Goal: Information Seeking & Learning: Learn about a topic

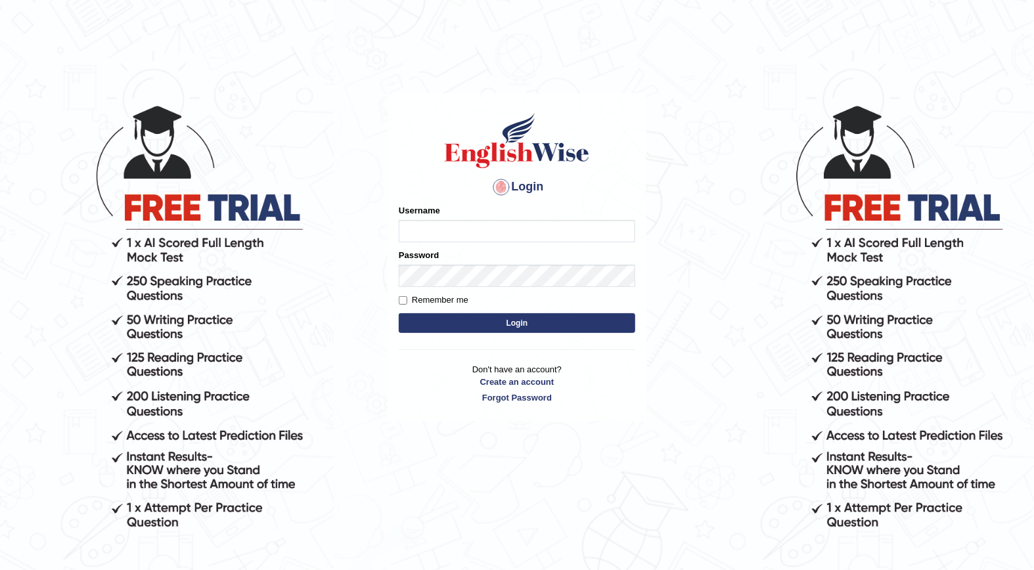
click at [527, 240] on input "Username" at bounding box center [517, 231] width 237 height 22
type input "Fatimah"
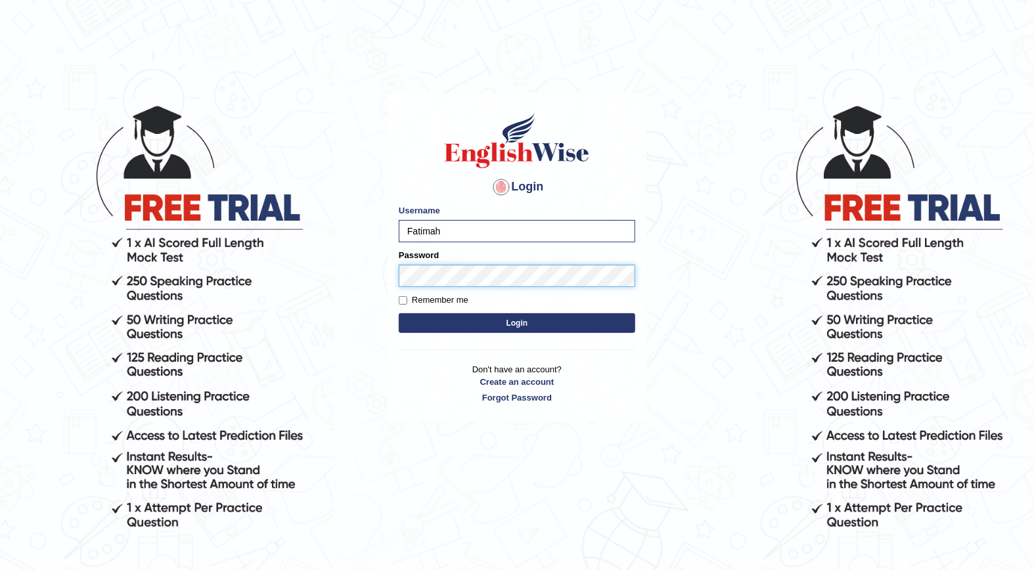
click at [399, 313] on button "Login" at bounding box center [517, 323] width 237 height 20
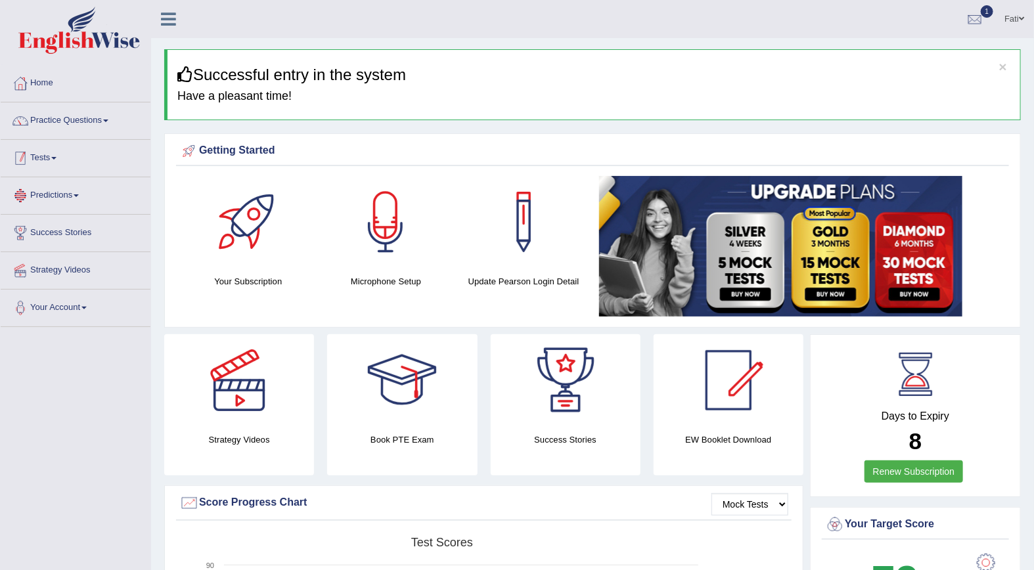
click at [57, 166] on link "Tests" at bounding box center [76, 156] width 150 height 33
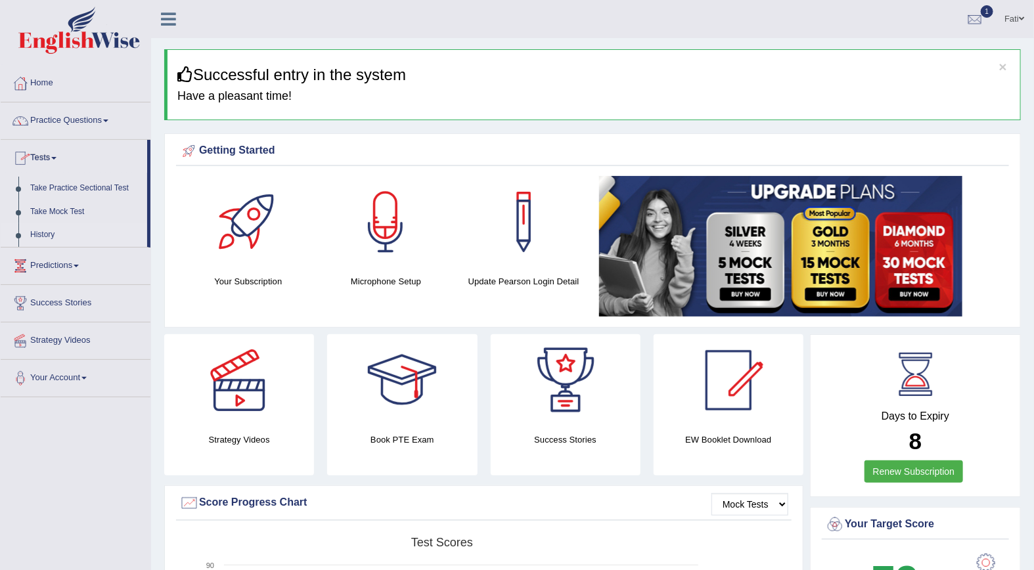
click at [47, 238] on link "History" at bounding box center [85, 235] width 123 height 24
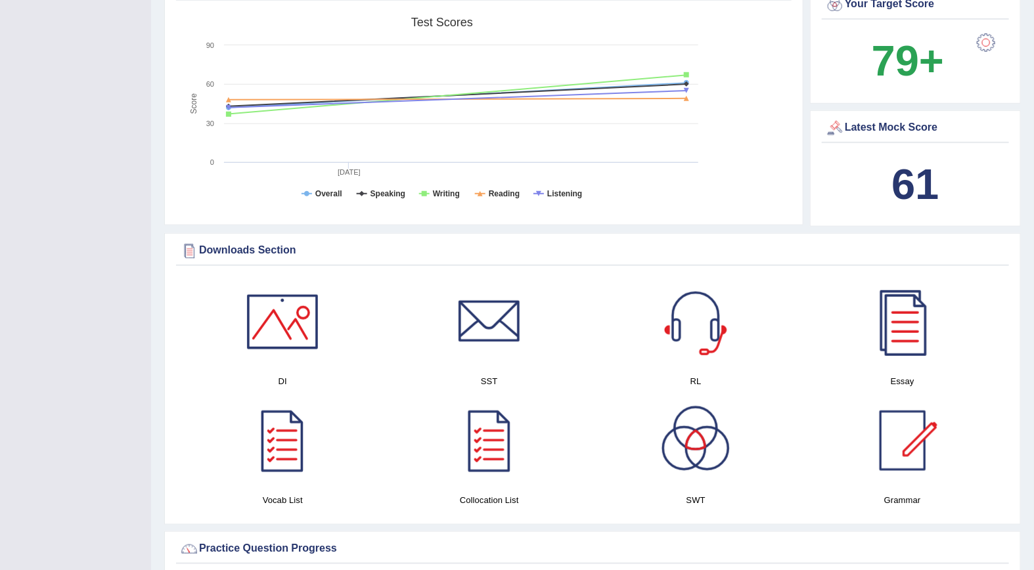
scroll to position [438, 0]
click at [503, 436] on div at bounding box center [490, 440] width 92 height 92
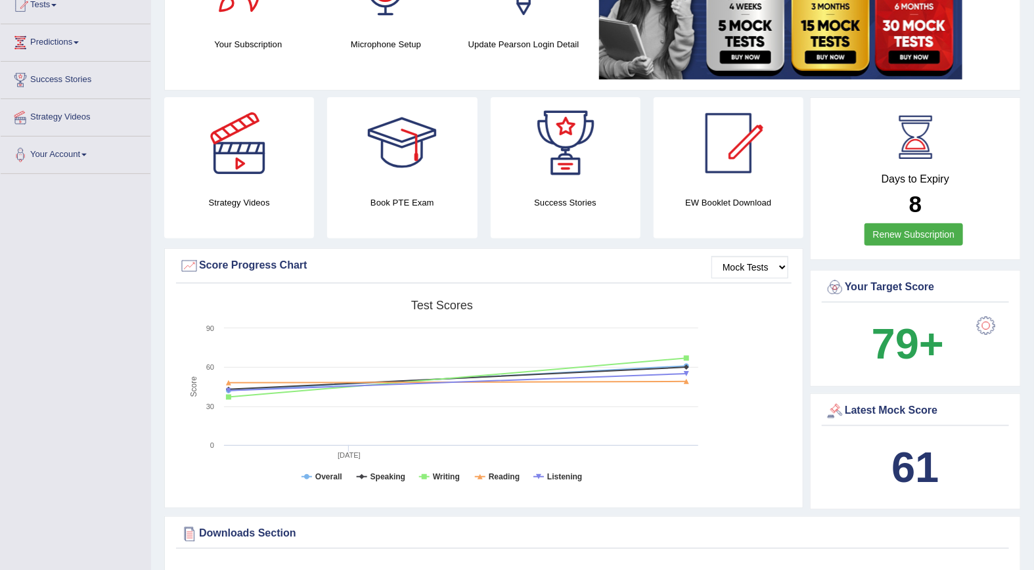
scroll to position [0, 0]
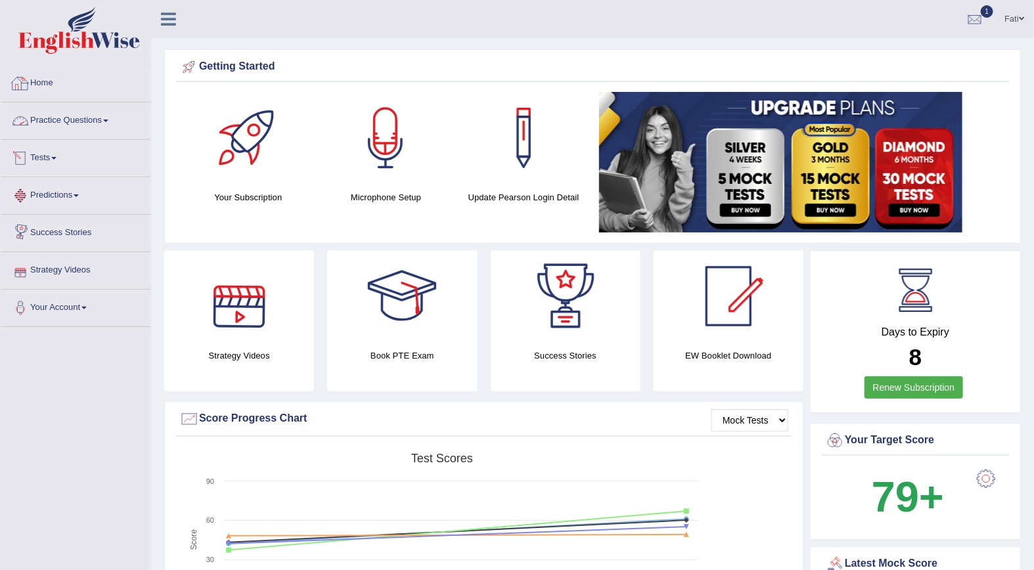
click at [62, 121] on link "Practice Questions" at bounding box center [76, 118] width 150 height 33
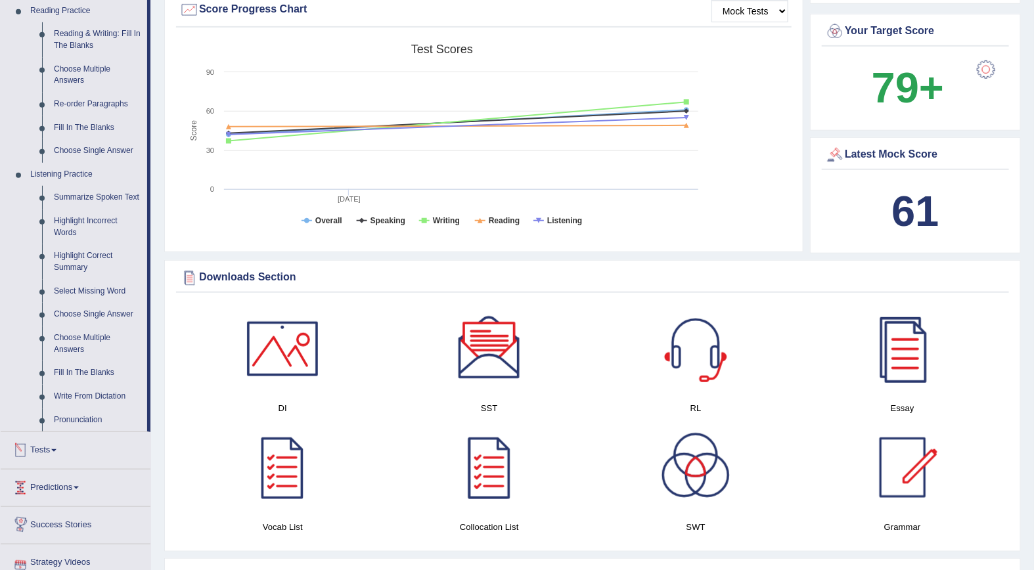
scroll to position [365, 0]
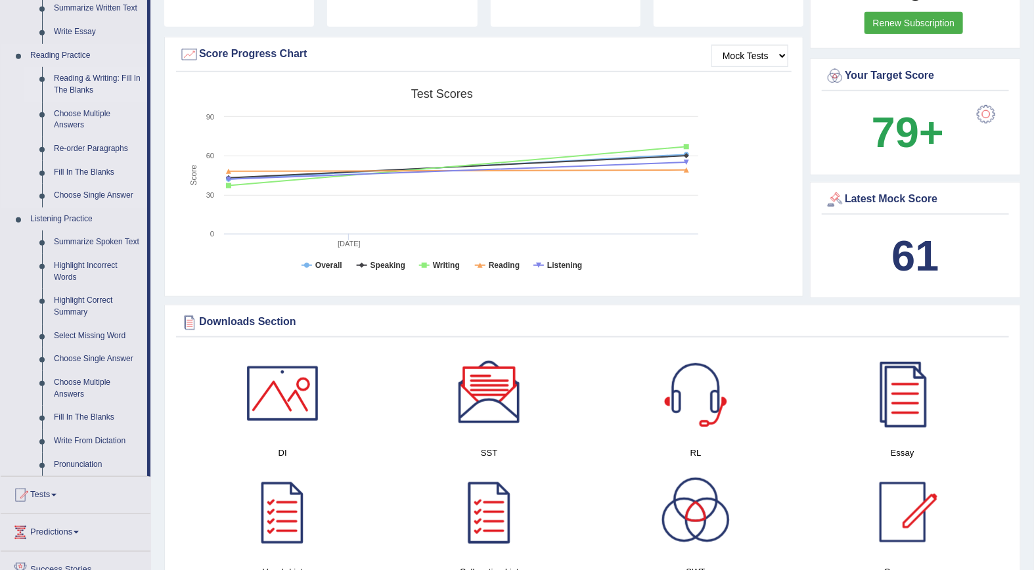
click at [72, 81] on link "Reading & Writing: Fill In The Blanks" at bounding box center [97, 84] width 99 height 35
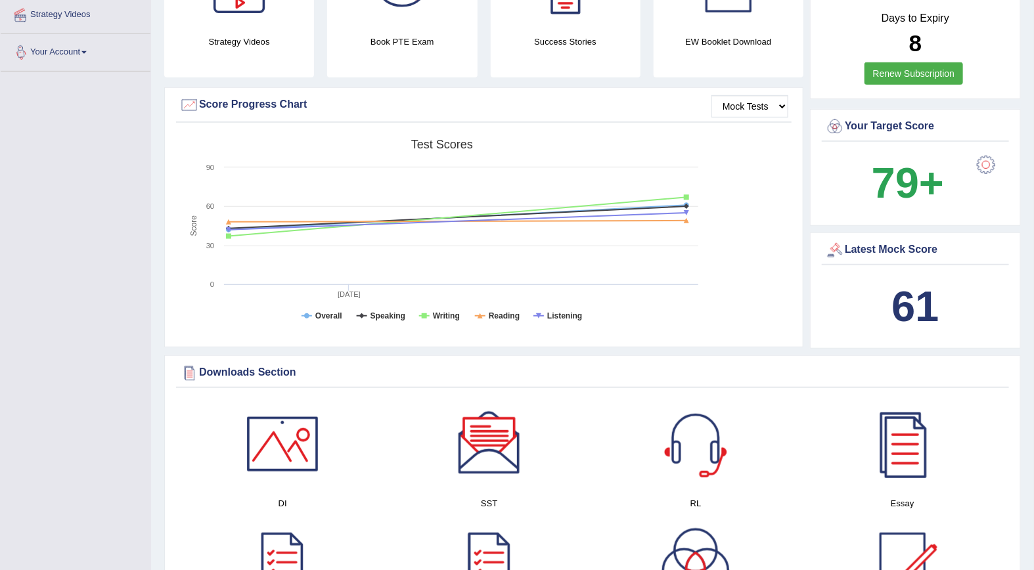
scroll to position [412, 0]
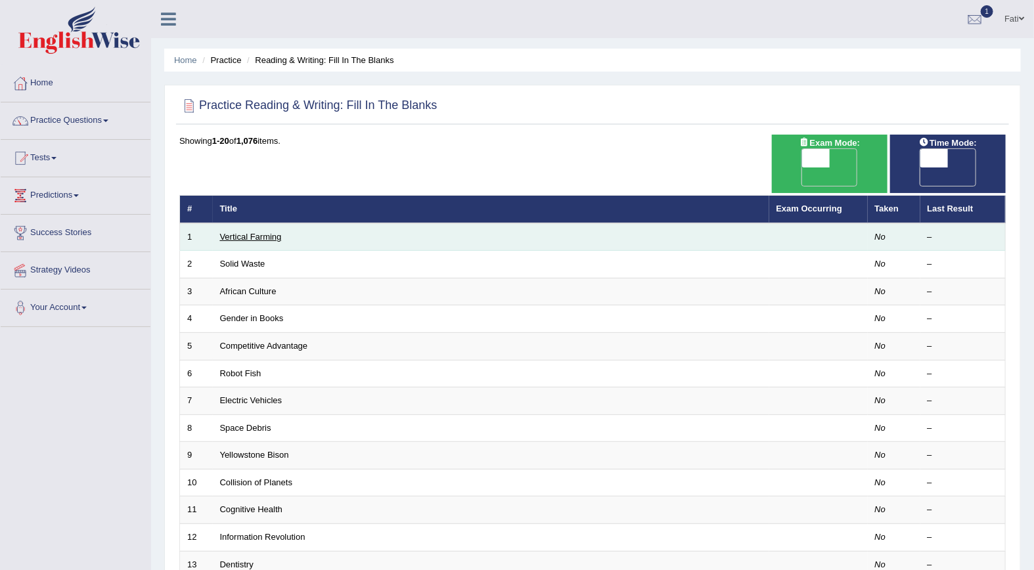
click at [263, 232] on link "Vertical Farming" at bounding box center [251, 237] width 62 height 10
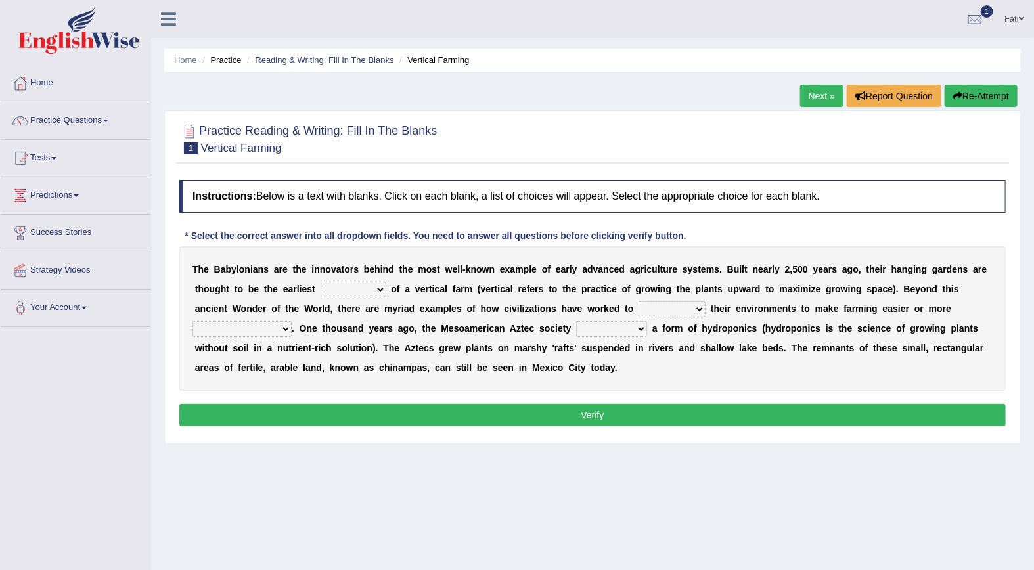
click at [321, 290] on select "prototype failure discredit protocol" at bounding box center [354, 290] width 66 height 16
click at [276, 450] on div "Home Practice Reading & Writing: Fill In The Blanks Vertical Farming Next » Rep…" at bounding box center [592, 328] width 883 height 657
click at [47, 84] on link "Home" at bounding box center [76, 81] width 150 height 33
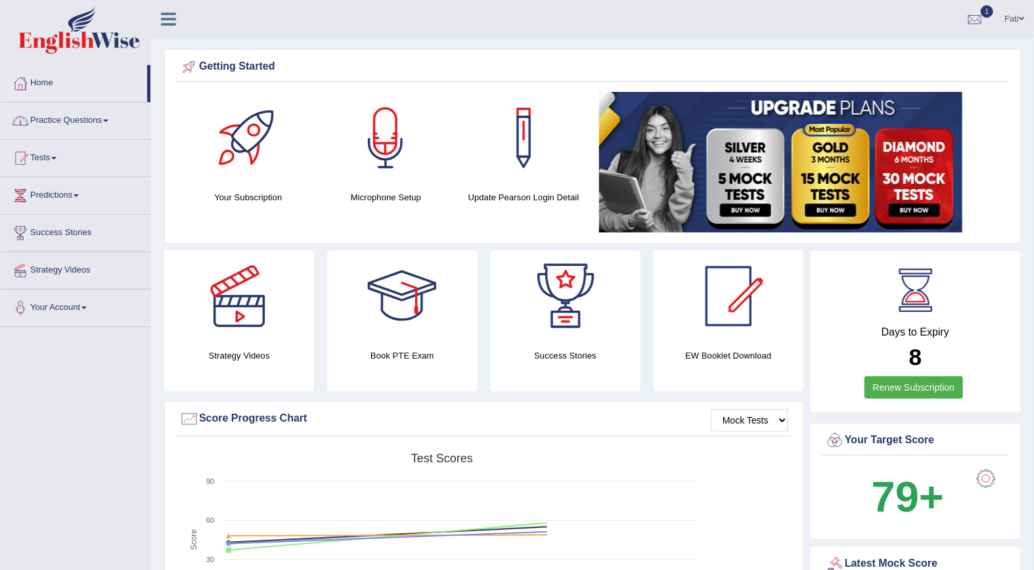
click at [66, 122] on link "Practice Questions" at bounding box center [76, 118] width 150 height 33
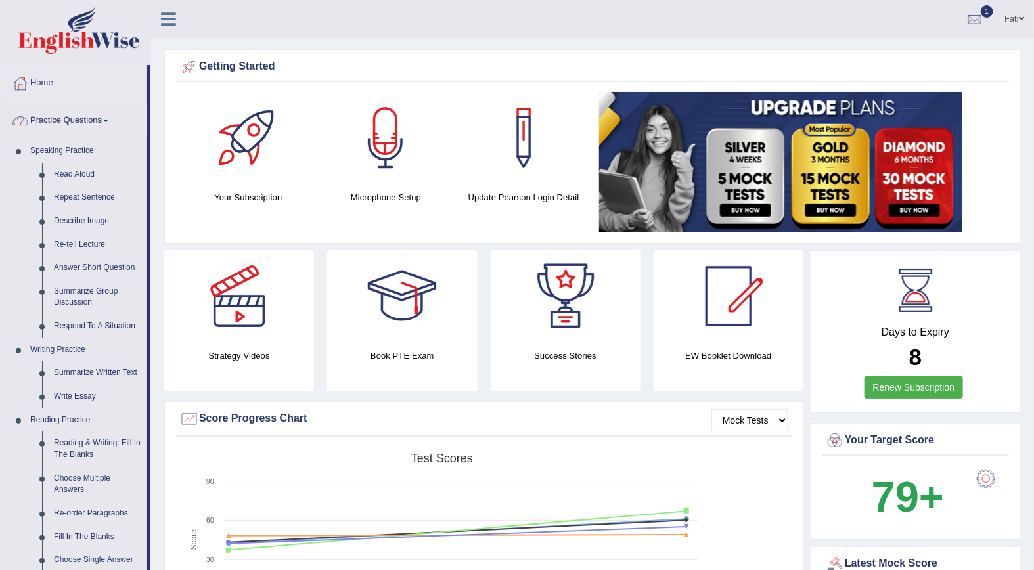
click at [66, 122] on link "Practice Questions" at bounding box center [74, 118] width 147 height 33
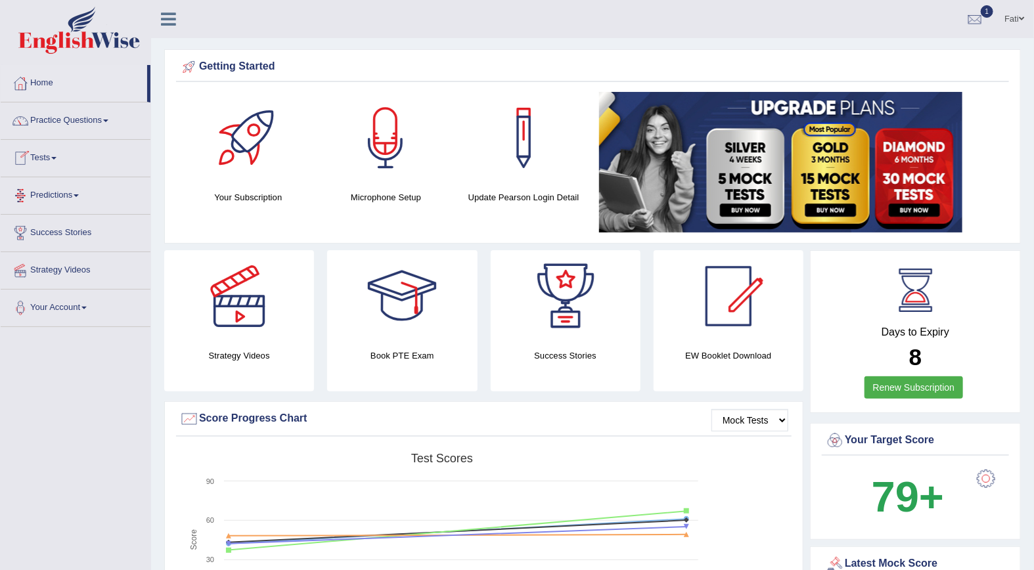
click at [49, 161] on link "Tests" at bounding box center [76, 156] width 150 height 33
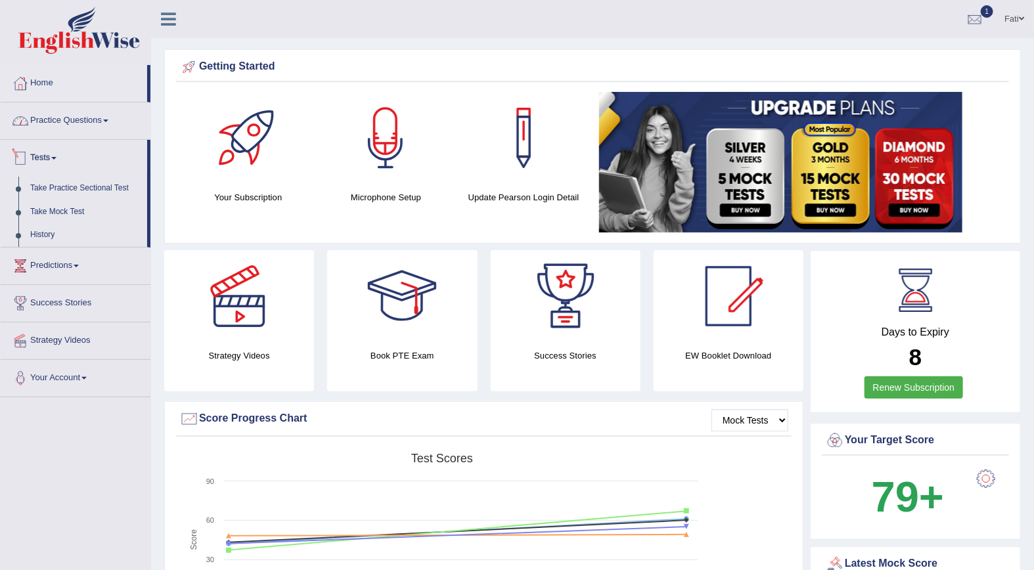
click at [51, 122] on link "Practice Questions" at bounding box center [76, 118] width 150 height 33
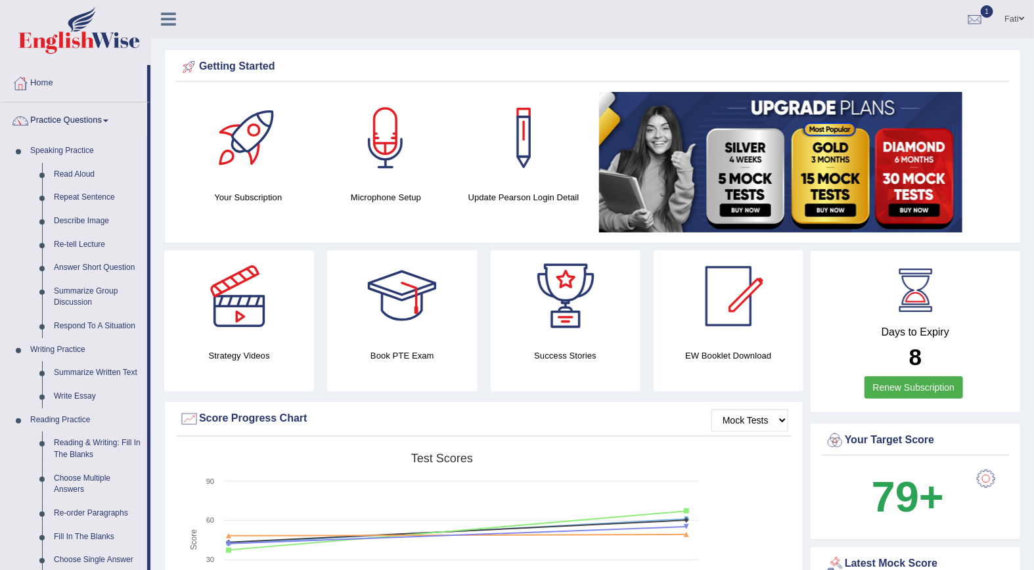
click at [51, 122] on link "Practice Questions" at bounding box center [74, 118] width 147 height 33
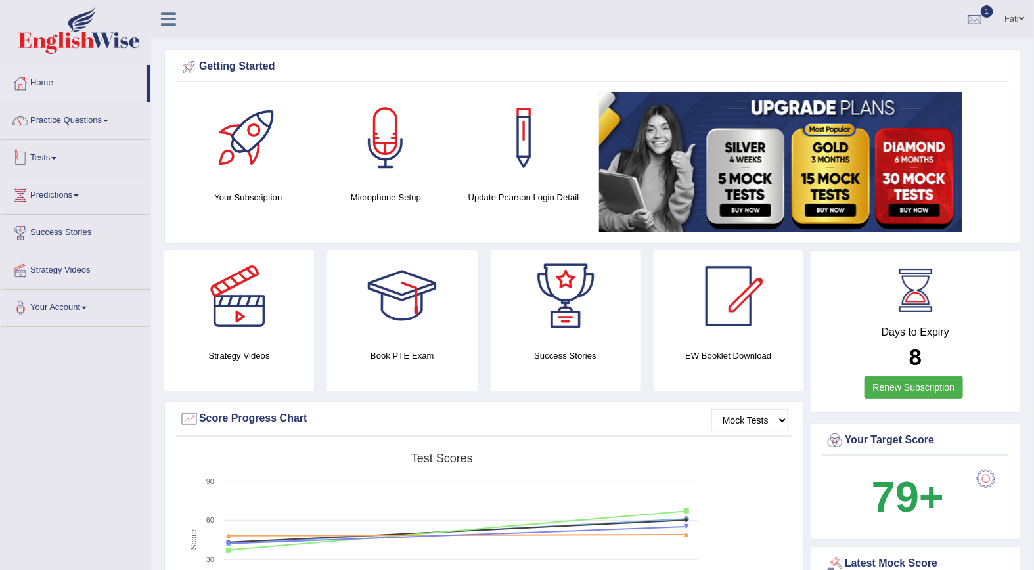
click at [54, 152] on link "Tests" at bounding box center [76, 156] width 150 height 33
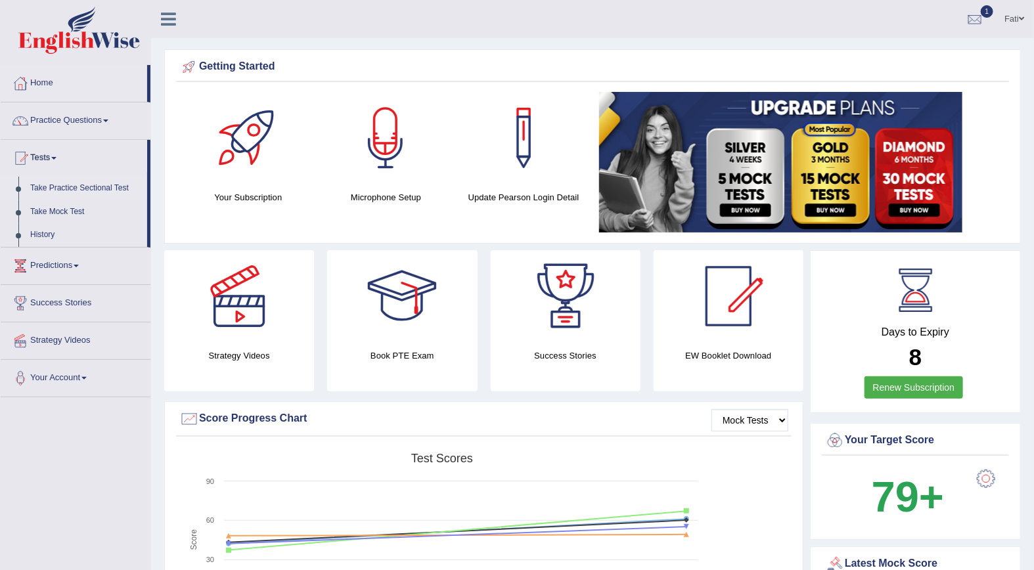
click at [71, 186] on link "Take Practice Sectional Test" at bounding box center [85, 189] width 123 height 24
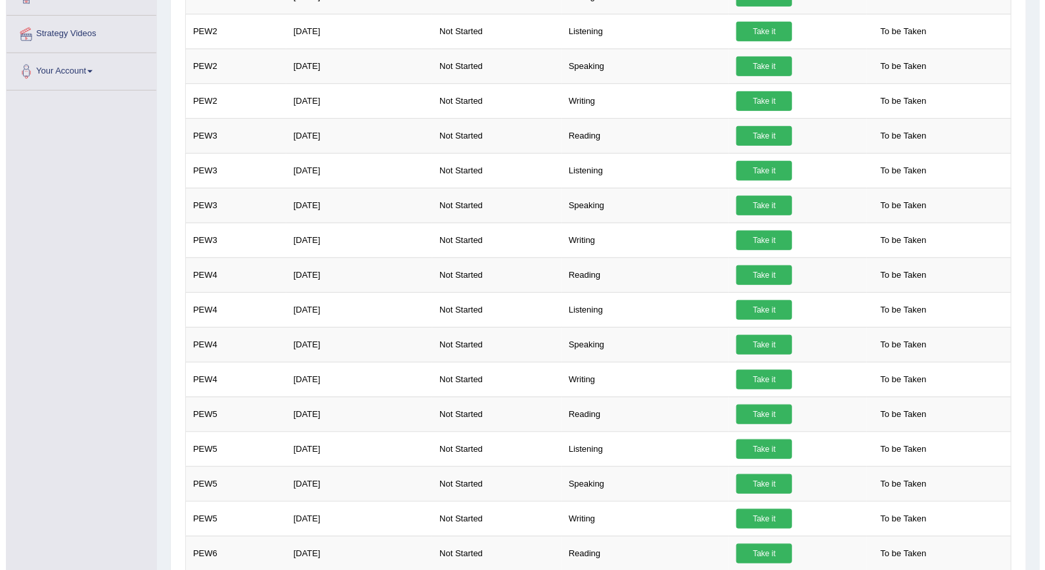
scroll to position [161, 0]
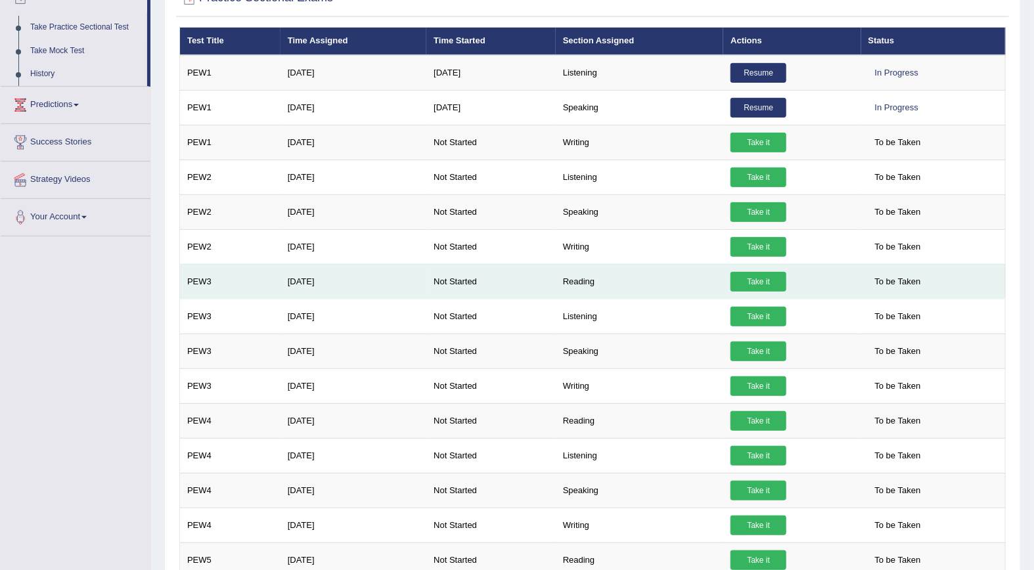
click at [578, 277] on td "Reading" at bounding box center [640, 281] width 168 height 35
click at [743, 283] on link "Take it" at bounding box center [759, 282] width 56 height 20
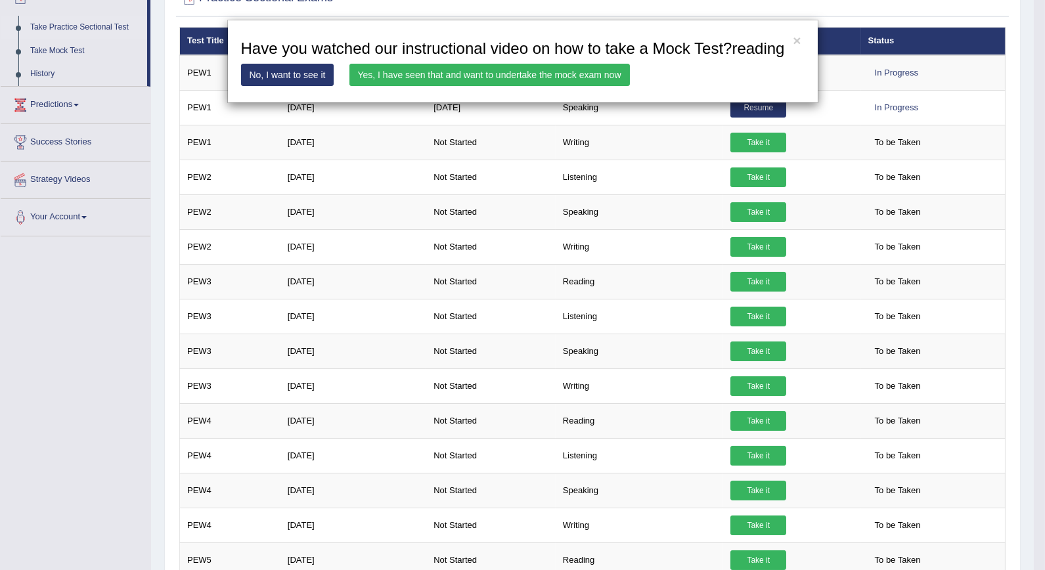
click at [470, 77] on link "Yes, I have seen that and want to undertake the mock exam now" at bounding box center [490, 75] width 281 height 22
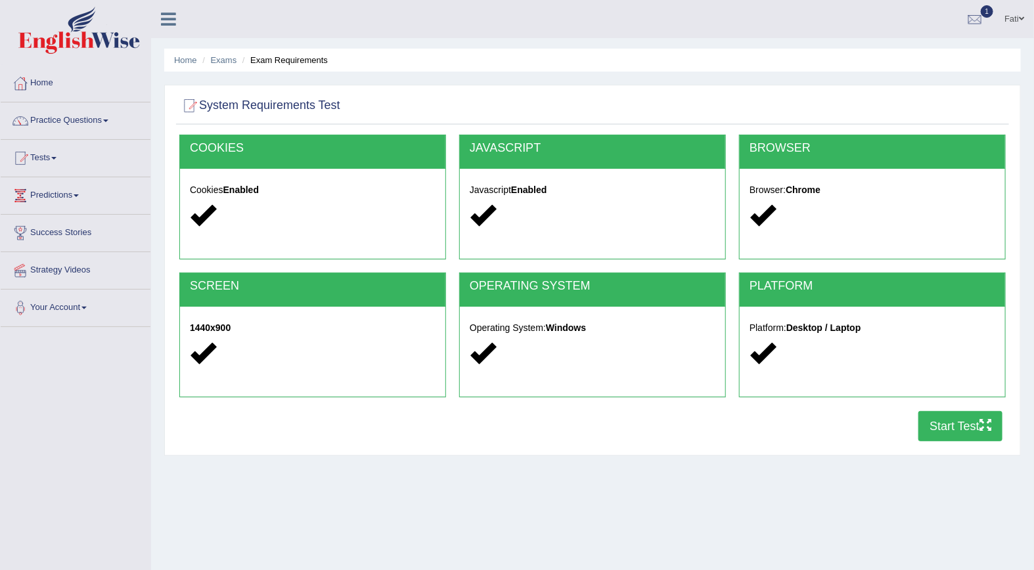
click at [949, 425] on button "Start Test" at bounding box center [961, 426] width 84 height 30
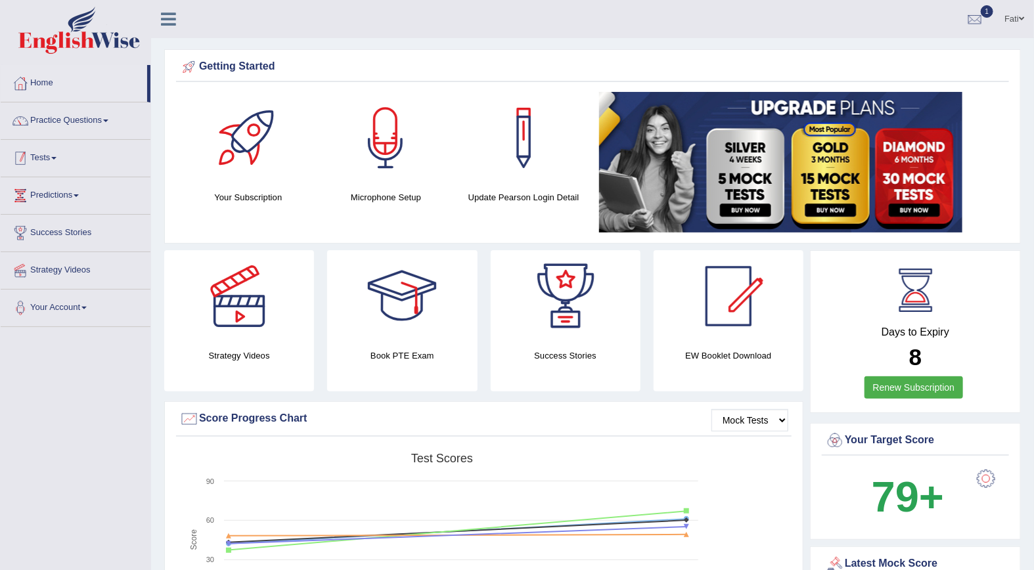
click at [55, 165] on link "Tests" at bounding box center [76, 156] width 150 height 33
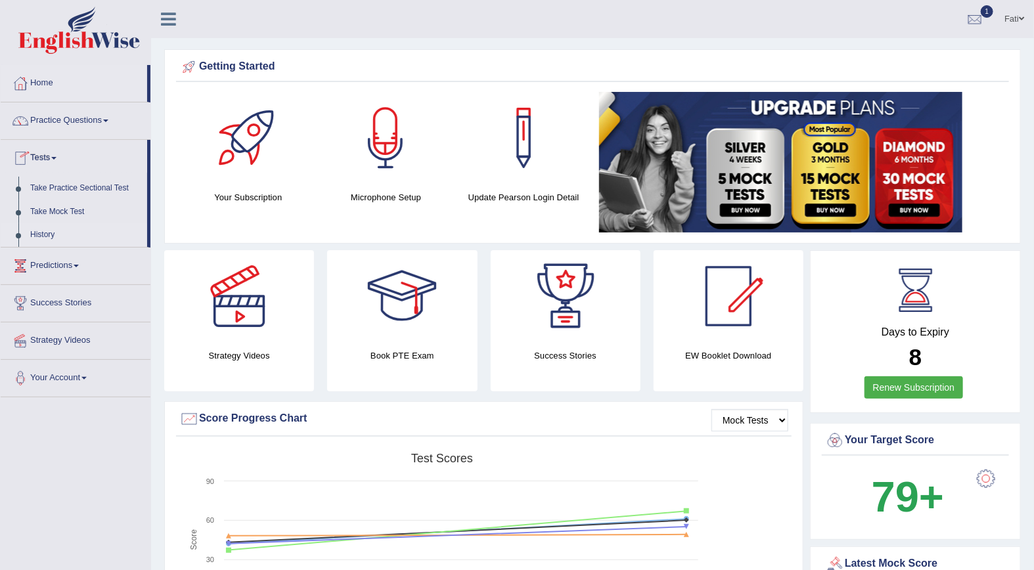
click at [37, 234] on link "History" at bounding box center [85, 235] width 123 height 24
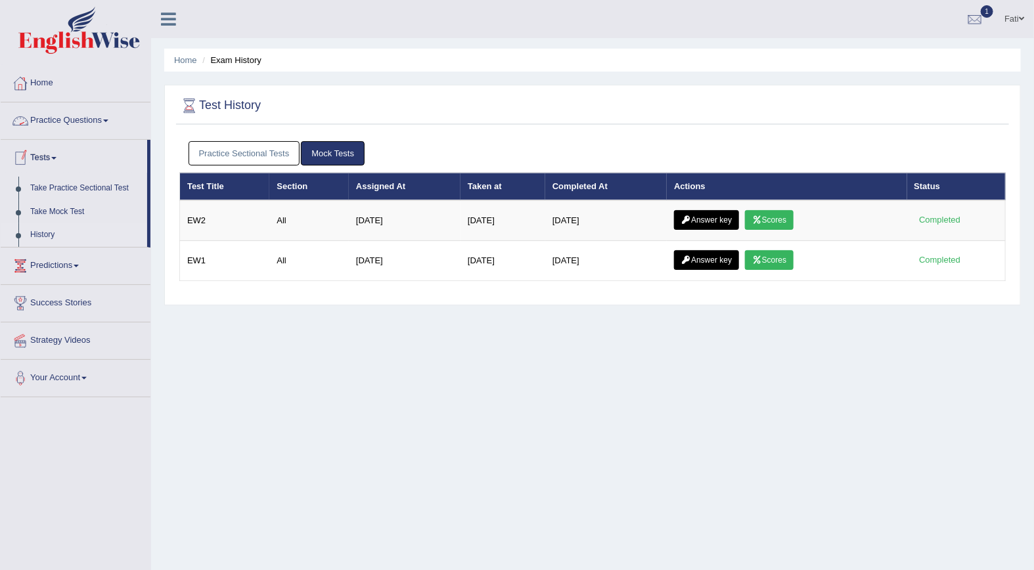
click at [43, 130] on link "Practice Questions" at bounding box center [76, 118] width 150 height 33
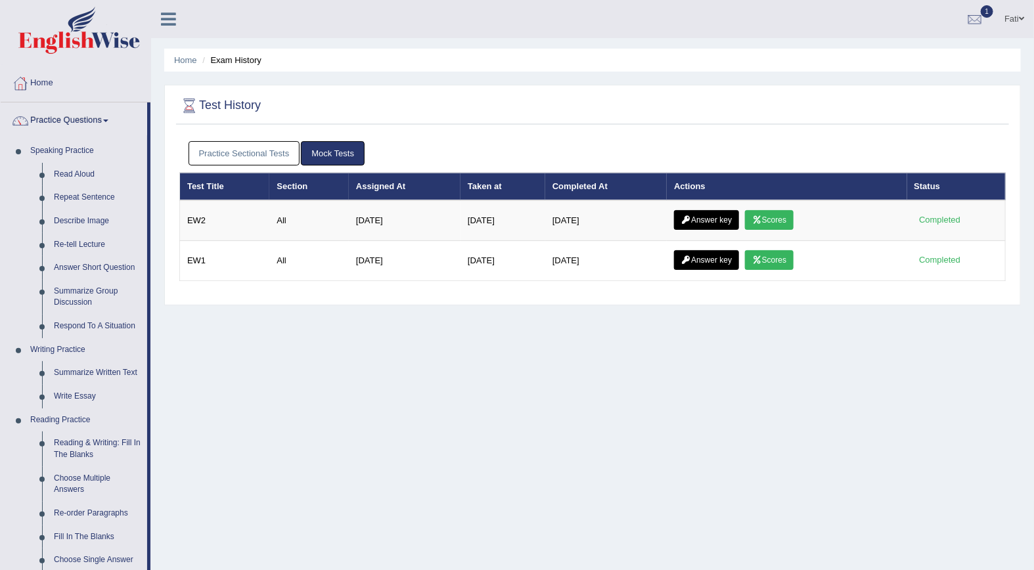
click at [47, 121] on link "Practice Questions" at bounding box center [74, 118] width 147 height 33
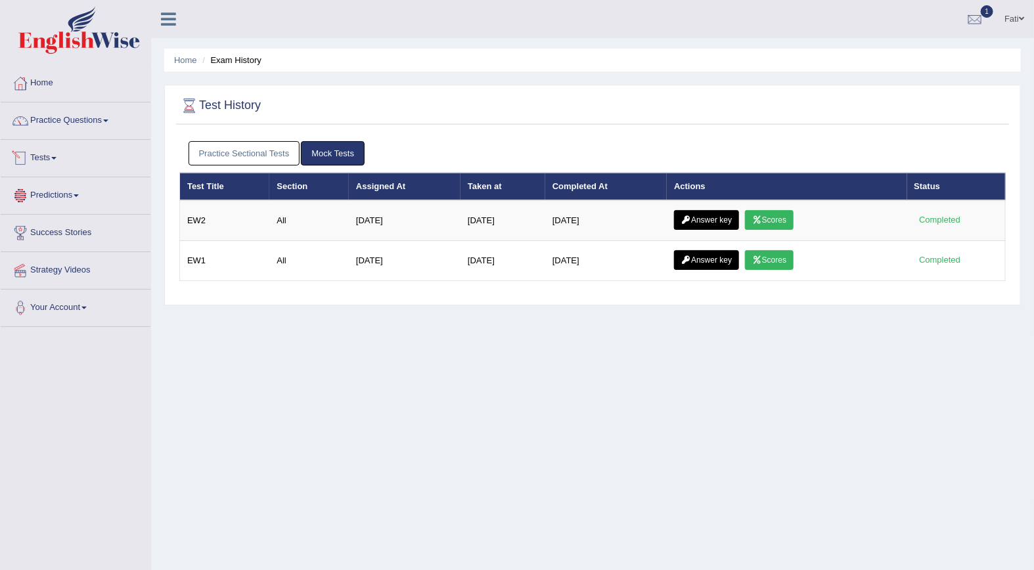
click at [66, 194] on link "Predictions" at bounding box center [76, 193] width 150 height 33
click at [76, 195] on link "Predictions" at bounding box center [74, 193] width 147 height 33
click at [76, 195] on link "Predictions" at bounding box center [76, 193] width 150 height 33
click at [80, 228] on link "Latest Predictions" at bounding box center [85, 226] width 123 height 24
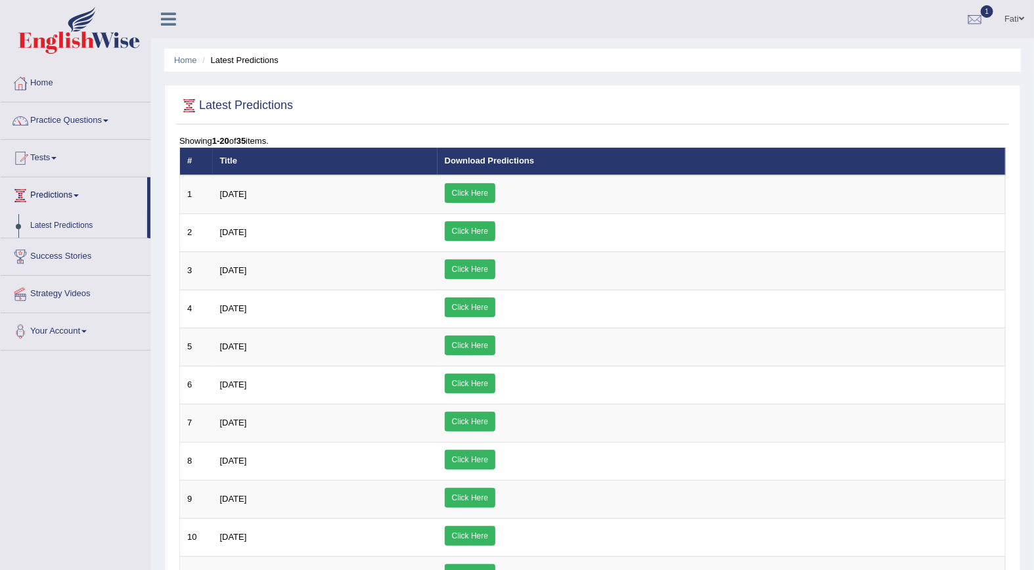
click at [64, 194] on link "Predictions" at bounding box center [74, 193] width 147 height 33
click at [53, 160] on link "Tests" at bounding box center [76, 156] width 150 height 33
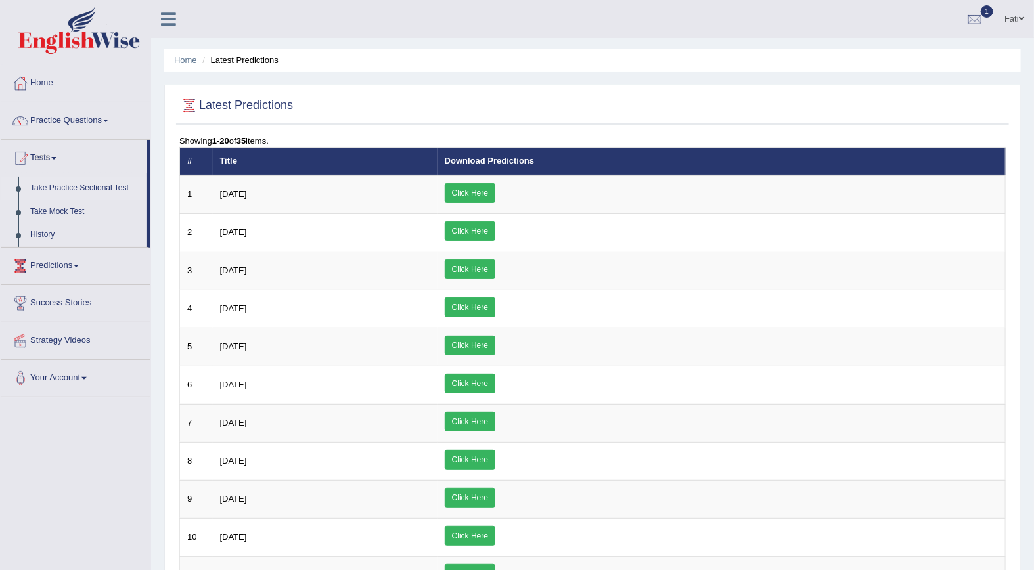
click at [68, 187] on link "Take Practice Sectional Test" at bounding box center [85, 189] width 123 height 24
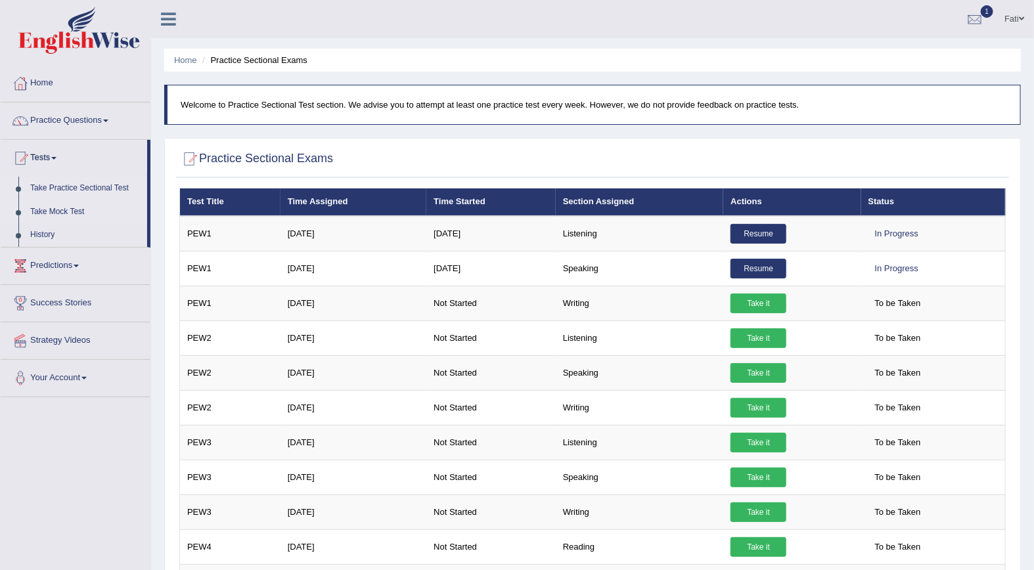
click at [69, 213] on link "Take Mock Test" at bounding box center [85, 212] width 123 height 24
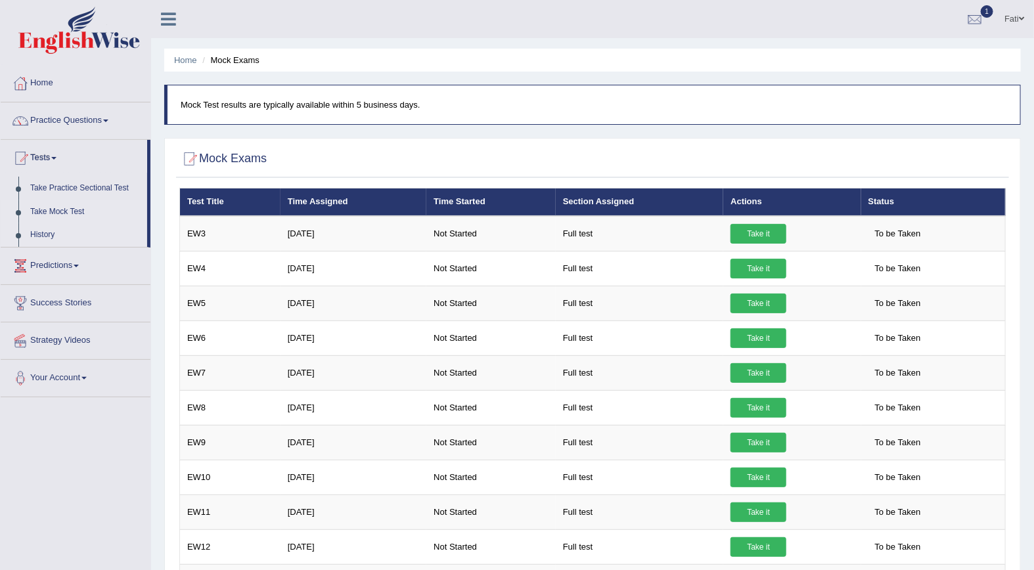
click at [60, 233] on link "History" at bounding box center [85, 235] width 123 height 24
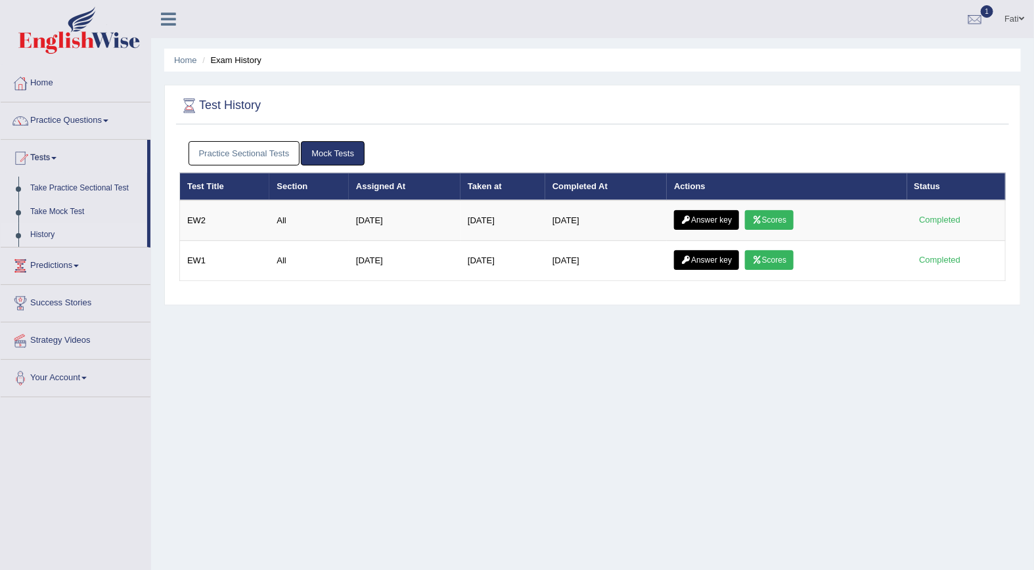
click at [230, 141] on div "Practice Sectional Tests Mock Tests" at bounding box center [592, 154] width 827 height 38
click at [225, 153] on link "Practice Sectional Tests" at bounding box center [245, 153] width 112 height 24
click at [244, 156] on link "Practice Sectional Tests" at bounding box center [245, 153] width 112 height 24
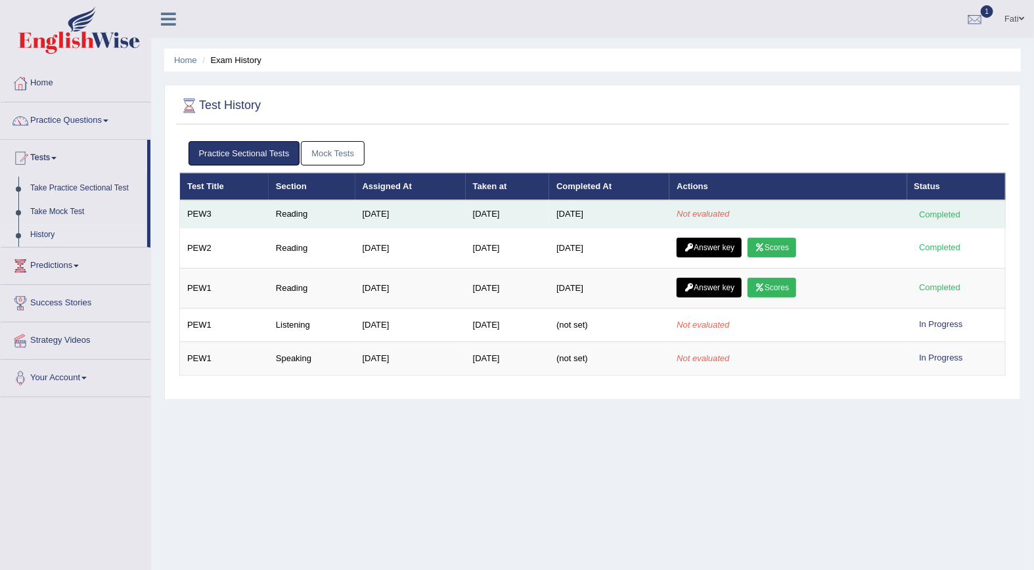
click at [710, 212] on em "Not evaluated" at bounding box center [703, 214] width 53 height 10
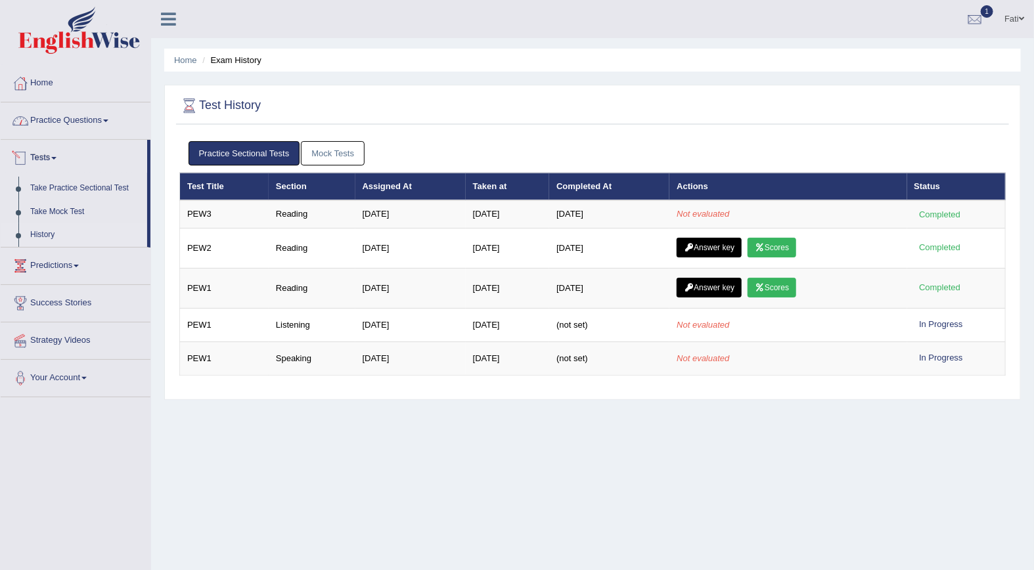
click at [58, 122] on link "Practice Questions" at bounding box center [76, 118] width 150 height 33
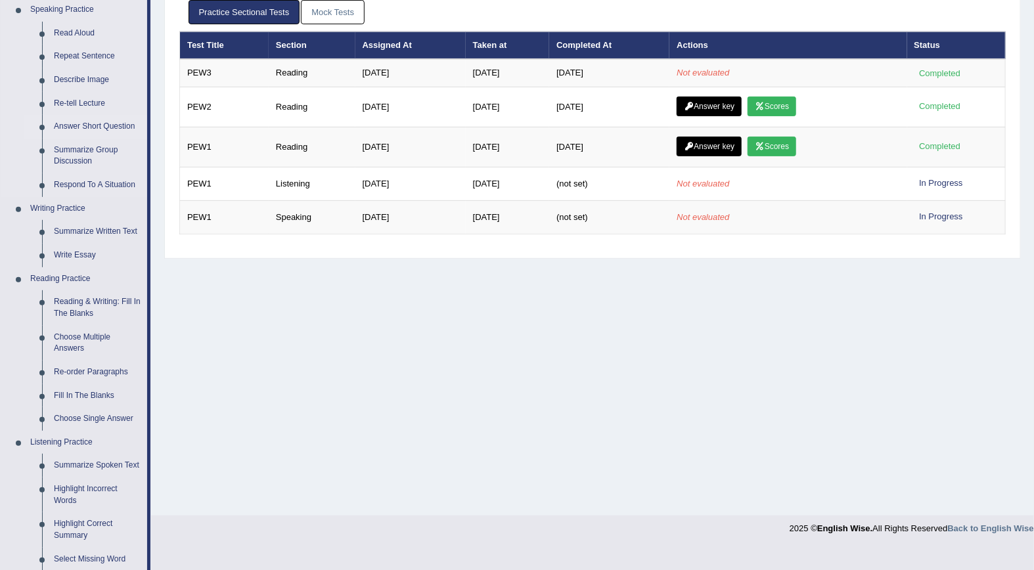
scroll to position [219, 0]
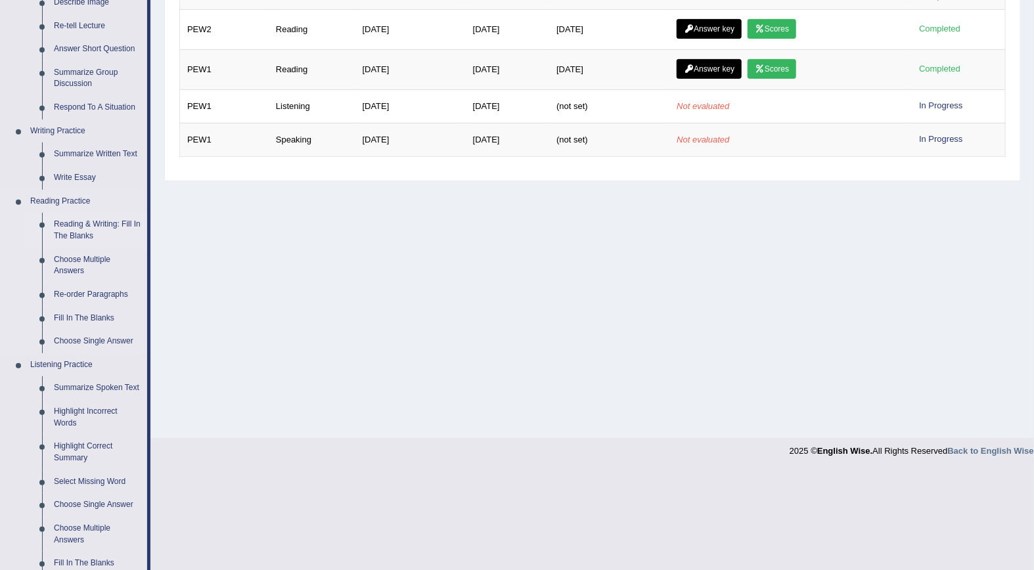
click at [84, 226] on link "Reading & Writing: Fill In The Blanks" at bounding box center [97, 230] width 99 height 35
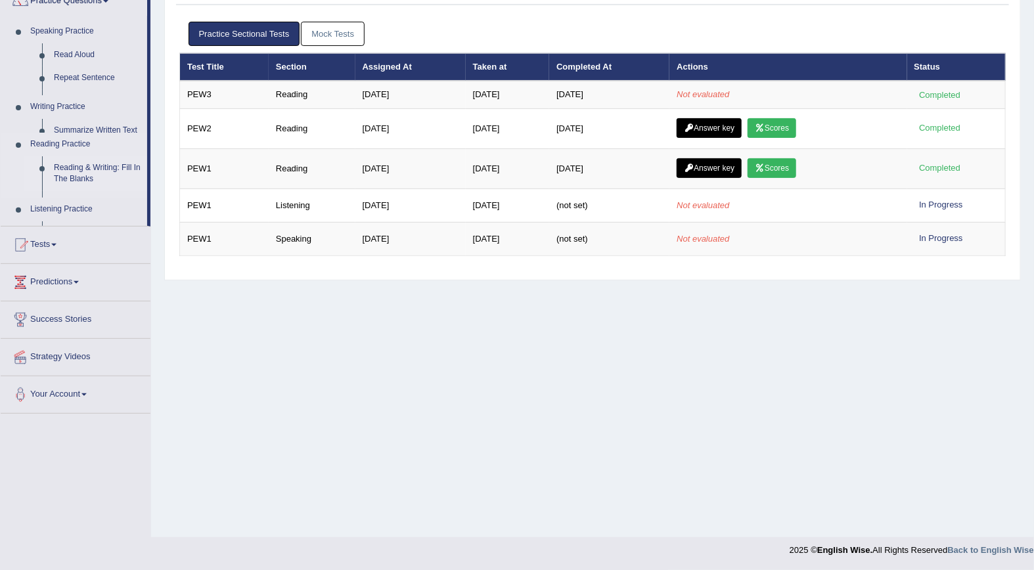
scroll to position [119, 0]
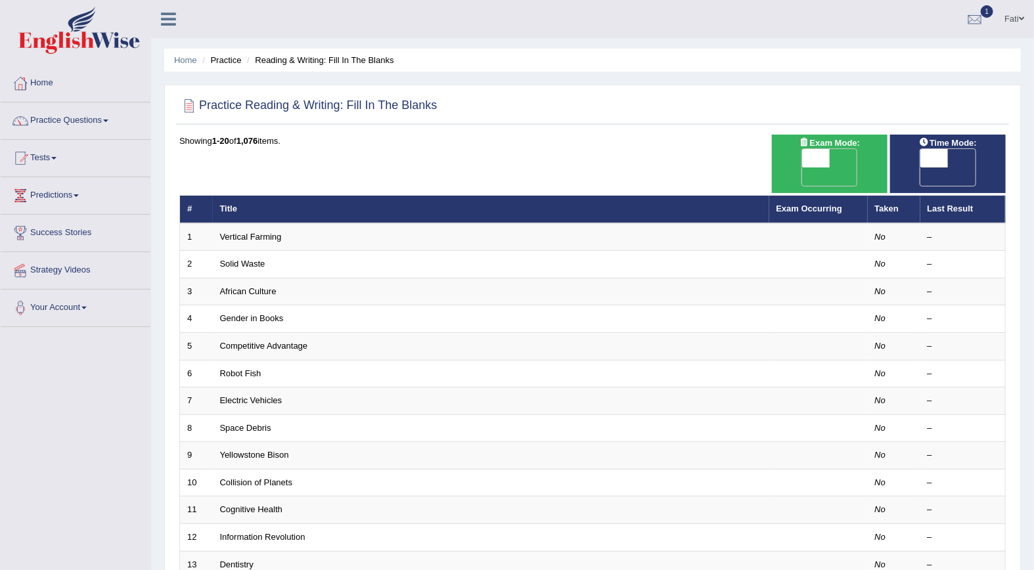
click at [803, 168] on span "OFF" at bounding box center [789, 177] width 28 height 18
checkbox input "true"
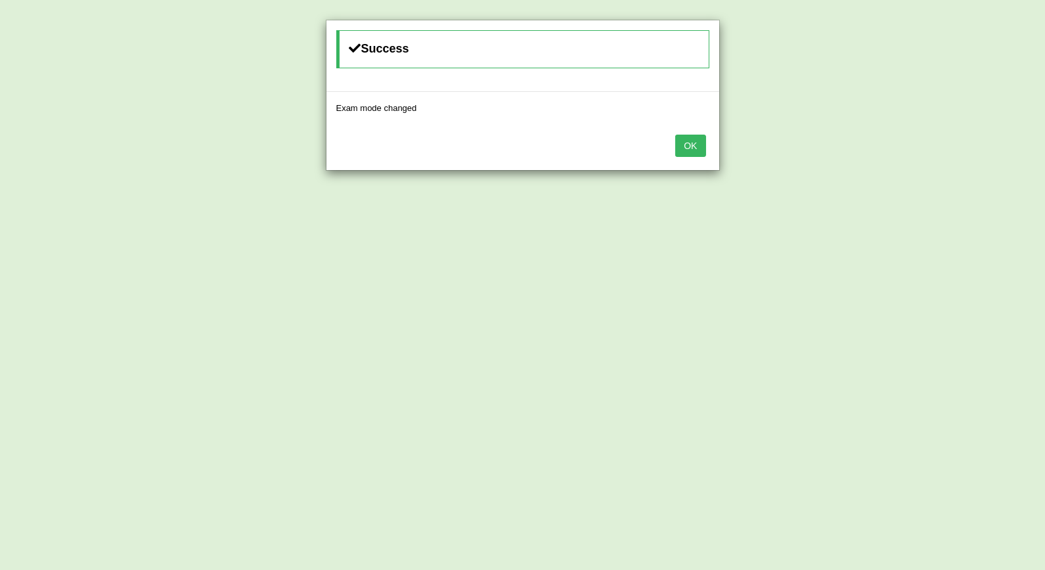
click at [700, 146] on button "OK" at bounding box center [690, 146] width 30 height 22
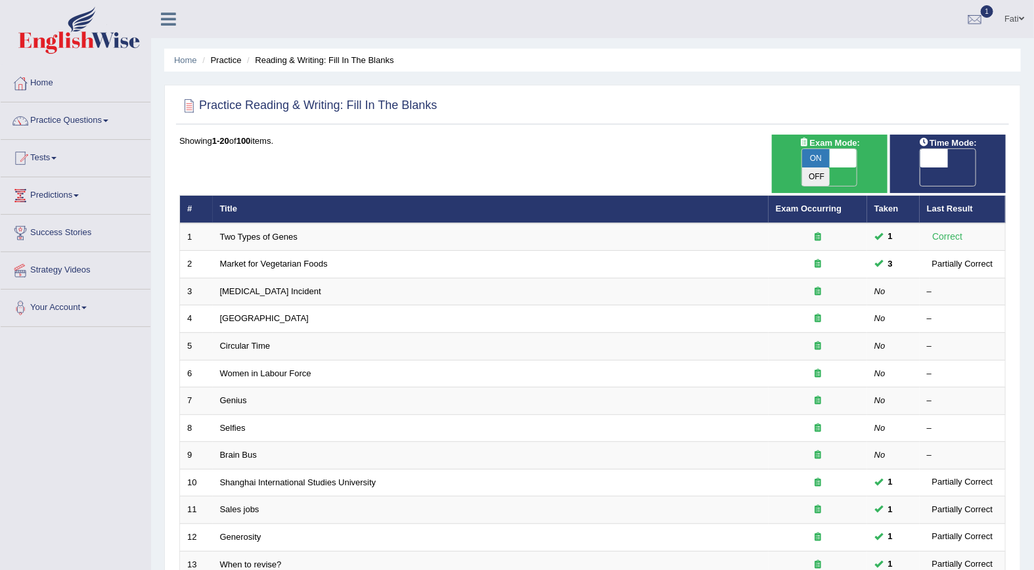
click at [921, 168] on span "OFF" at bounding box center [908, 177] width 28 height 18
checkbox input "true"
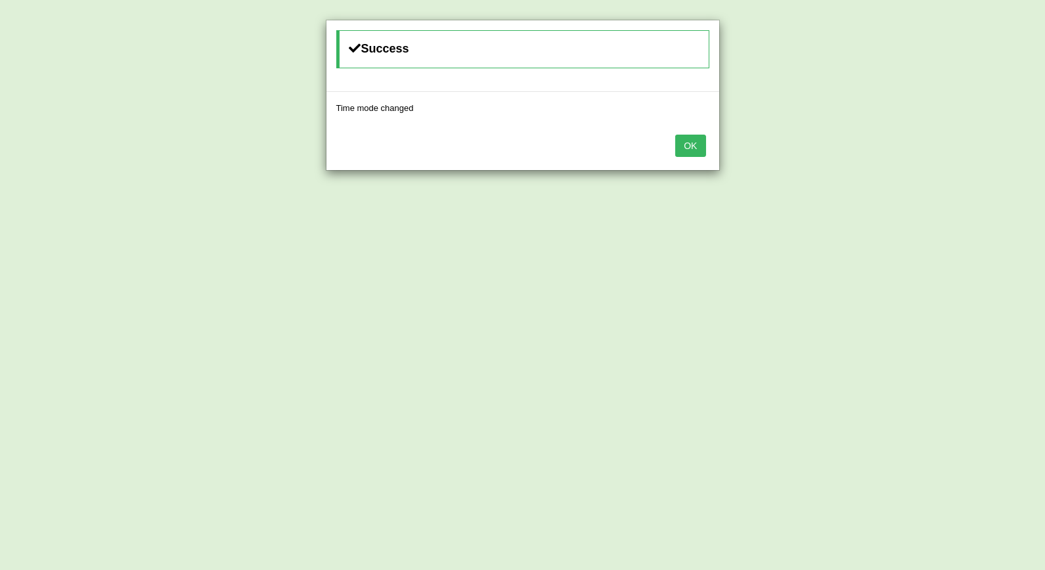
click at [701, 153] on button "OK" at bounding box center [690, 146] width 30 height 22
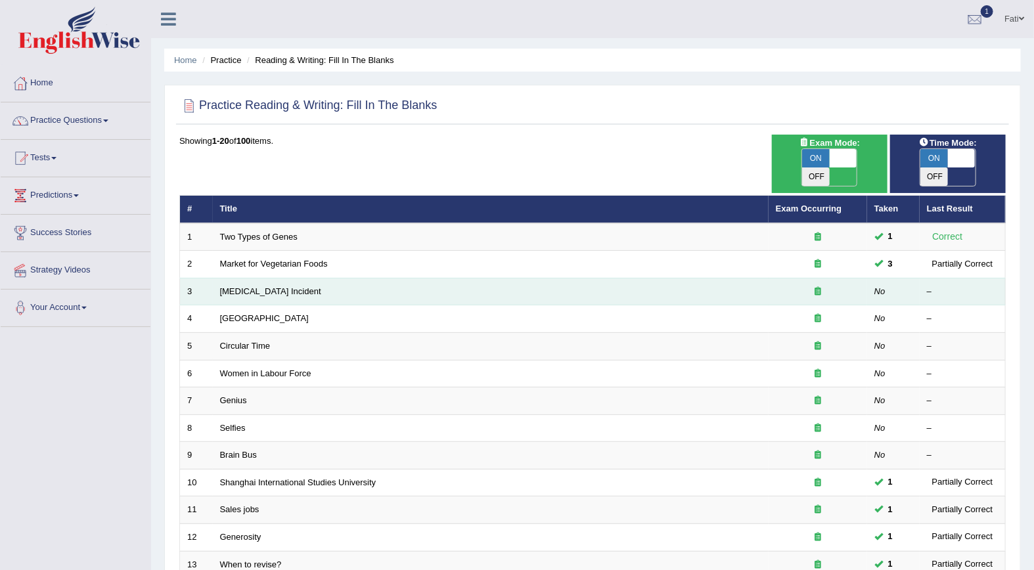
click at [321, 278] on td "Lightning Strike Incident" at bounding box center [491, 292] width 556 height 28
click at [287, 286] on link "Lightning Strike Incident" at bounding box center [270, 291] width 101 height 10
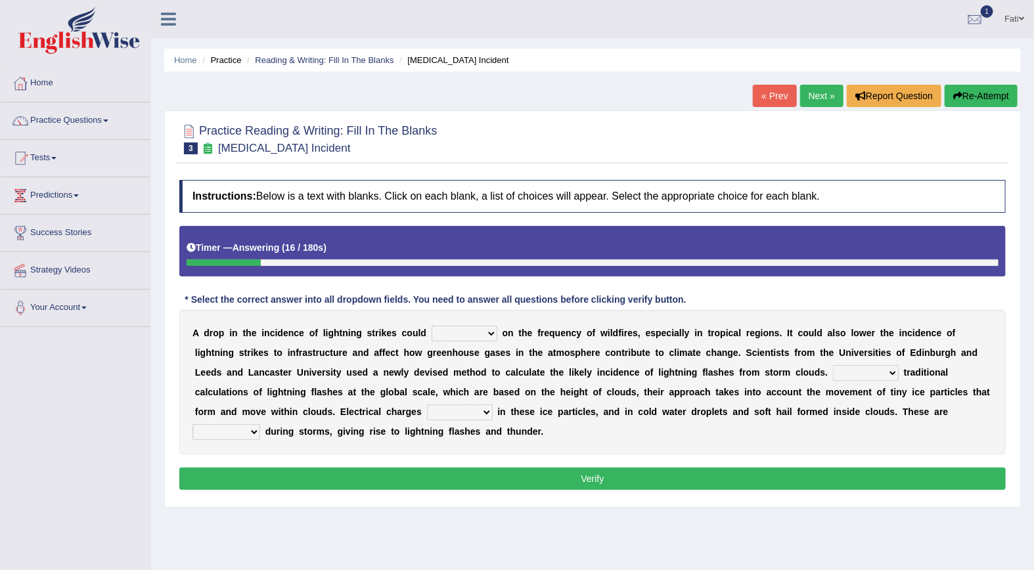
click at [467, 334] on select "dwell focus impact depend" at bounding box center [465, 334] width 66 height 16
click at [352, 294] on div "* Select the correct answer into all dropdown fields. You need to answer all qu…" at bounding box center [435, 300] width 512 height 14
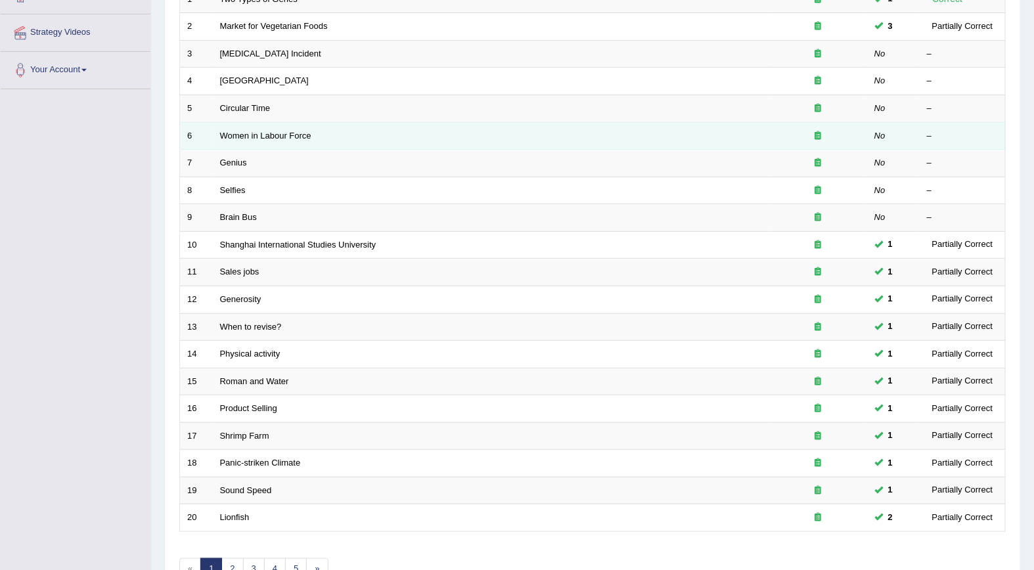
scroll to position [300, 0]
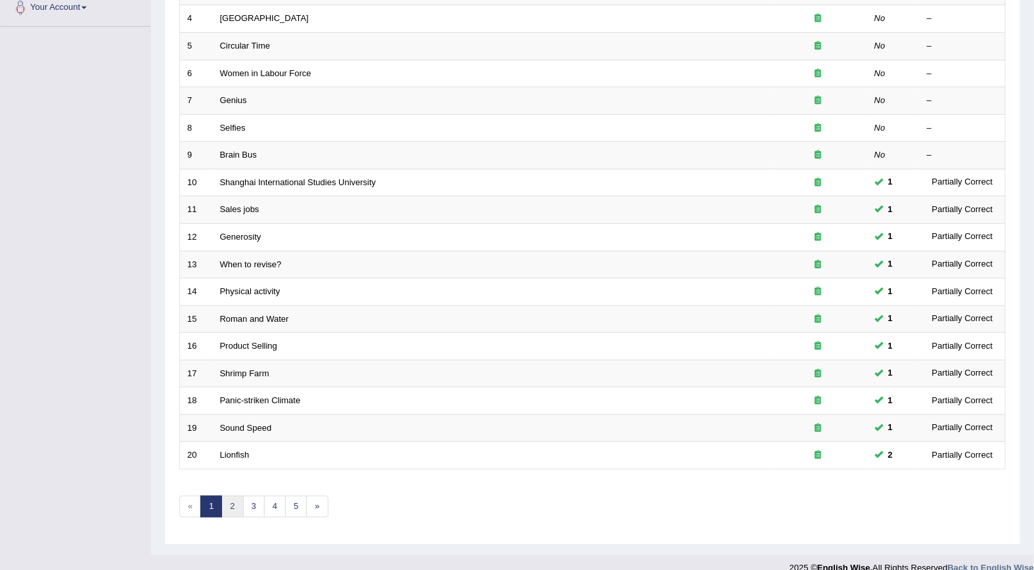
click at [238, 496] on link "2" at bounding box center [232, 507] width 22 height 22
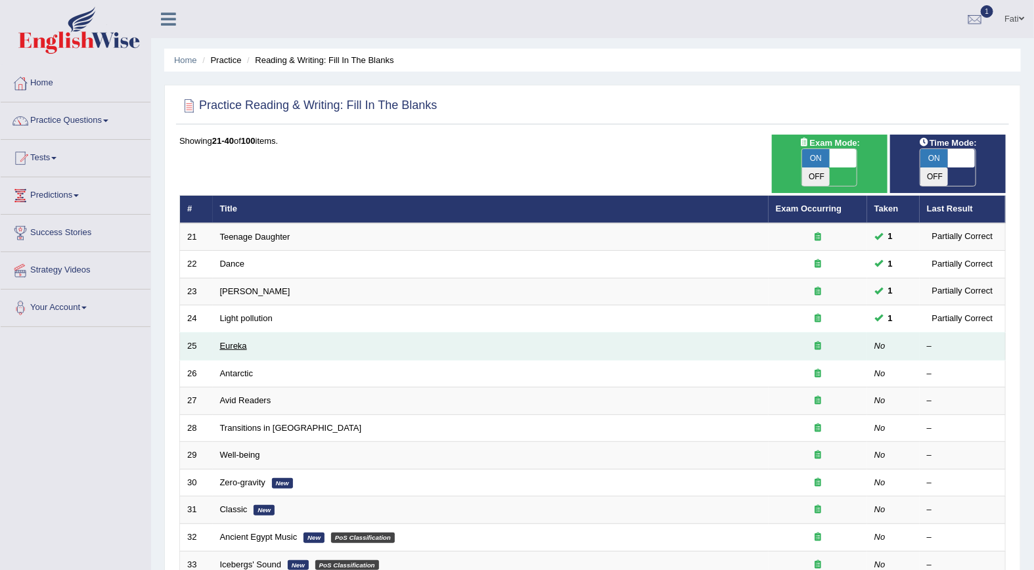
click at [235, 341] on link "Eureka" at bounding box center [233, 346] width 27 height 10
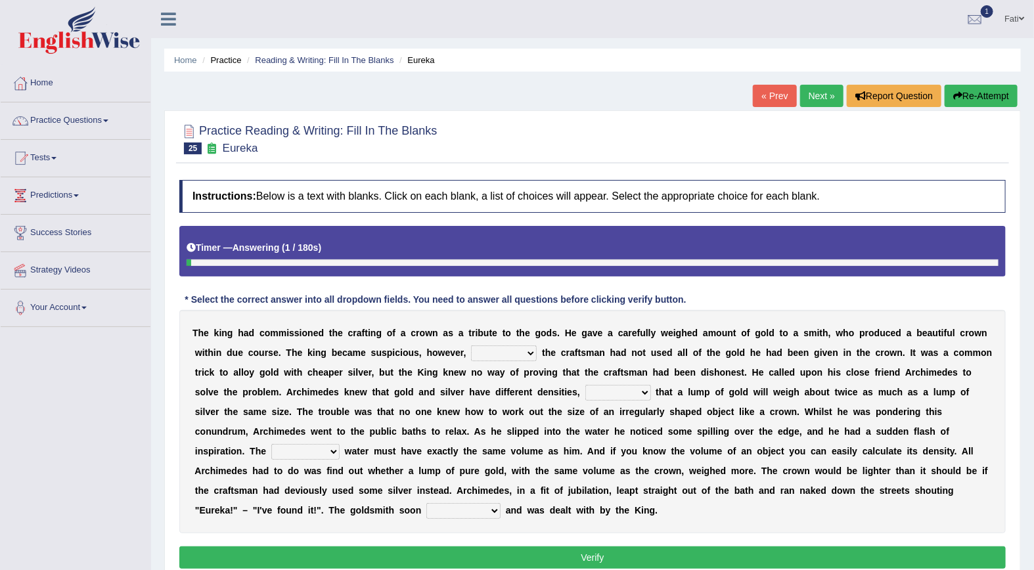
scroll to position [73, 0]
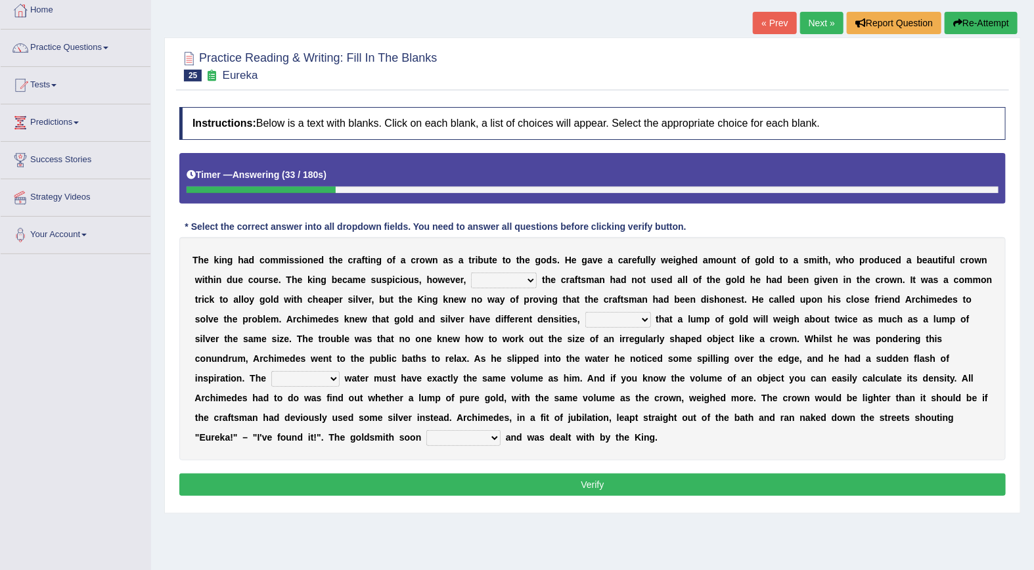
click at [471, 284] on select "if whether thus that" at bounding box center [504, 281] width 66 height 16
select select "if"
click at [471, 273] on select "if whether thus that" at bounding box center [504, 281] width 66 height 16
click at [585, 319] on select "meaning meant means to mean" at bounding box center [618, 320] width 66 height 16
select select "meaning"
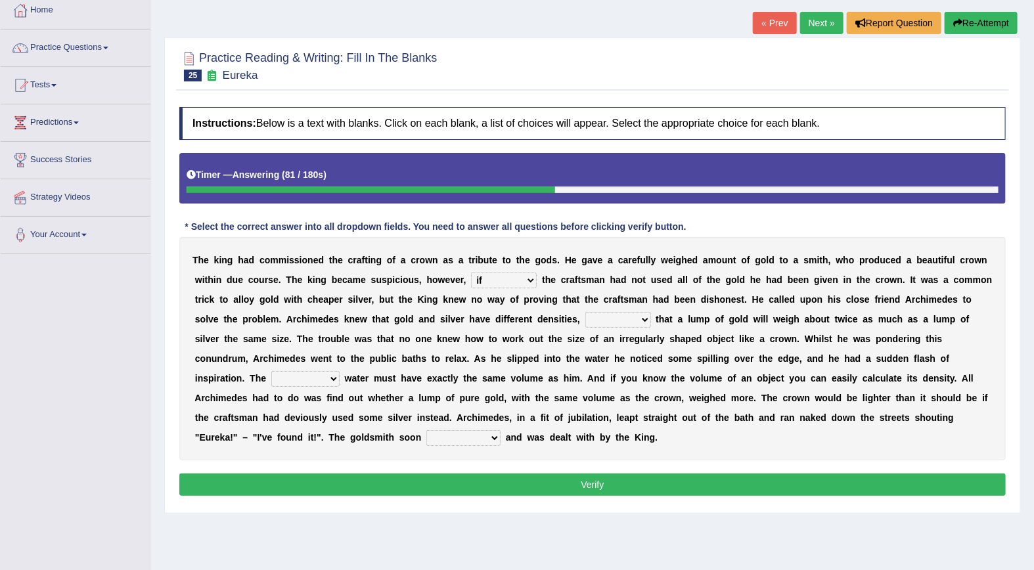
click at [585, 313] on select "meaning meant means to mean" at bounding box center [618, 320] width 66 height 16
click at [340, 371] on select "submerged disposed diagnosed displaced" at bounding box center [305, 379] width 68 height 16
select select "submerged"
click at [340, 371] on select "submerged disposed diagnosed displaced" at bounding box center [305, 379] width 68 height 16
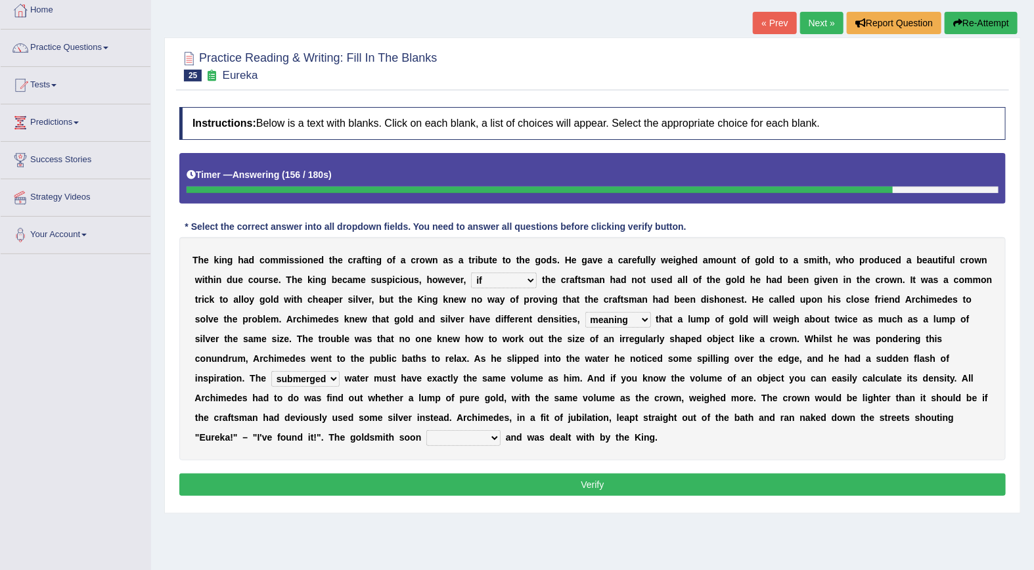
click at [501, 430] on select "conjured contradicted confessed condemned" at bounding box center [463, 438] width 74 height 16
select select "contradicted"
click at [501, 430] on select "conjured contradicted confessed condemned" at bounding box center [463, 438] width 74 height 16
click at [568, 474] on button "Verify" at bounding box center [592, 485] width 827 height 22
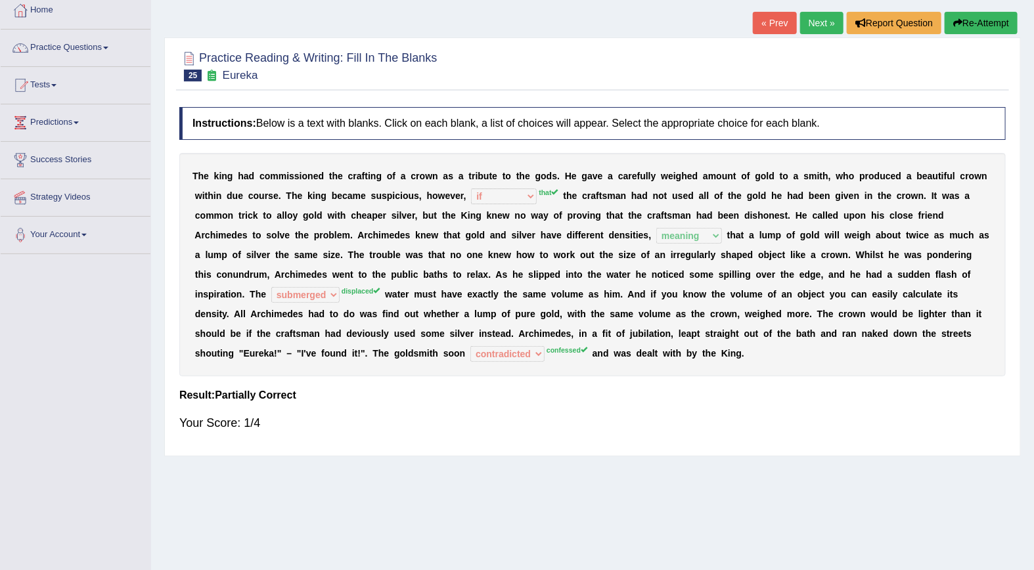
click at [820, 30] on link "Next »" at bounding box center [821, 23] width 43 height 22
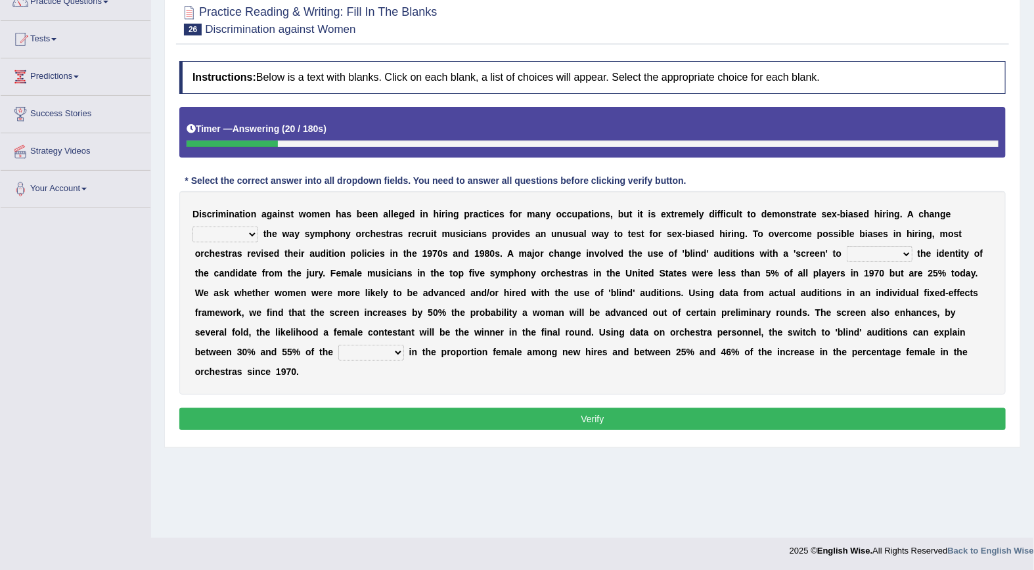
click at [258, 227] on select "around beyond in by" at bounding box center [226, 235] width 66 height 16
select select "in"
click at [258, 227] on select "around beyond in by" at bounding box center [226, 235] width 66 height 16
click at [847, 254] on select "conceal contain cancel check" at bounding box center [880, 254] width 66 height 16
select select "check"
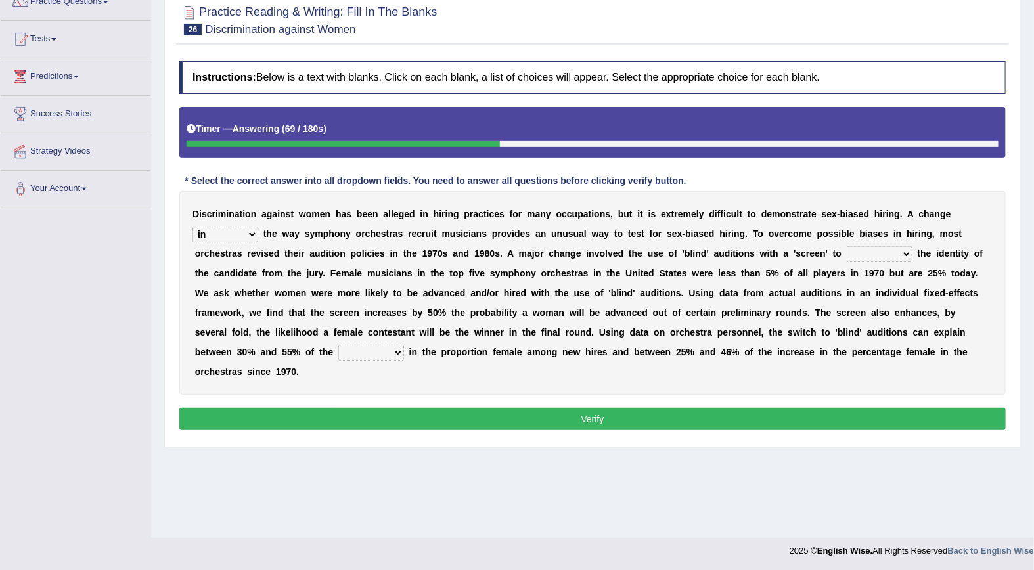
click at [847, 247] on select "conceal contain cancel check" at bounding box center [880, 254] width 66 height 16
click at [404, 345] on select "decrease number increase amount" at bounding box center [371, 353] width 66 height 16
select select "increase"
click at [404, 345] on select "decrease number increase amount" at bounding box center [371, 353] width 66 height 16
click at [603, 408] on button "Verify" at bounding box center [592, 419] width 827 height 22
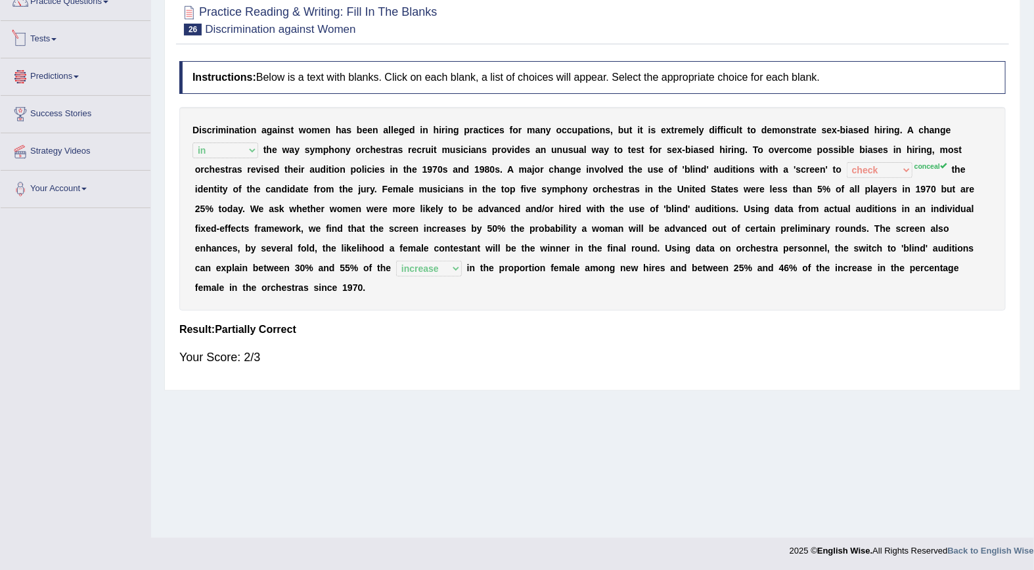
click at [55, 35] on link "Tests" at bounding box center [76, 37] width 150 height 33
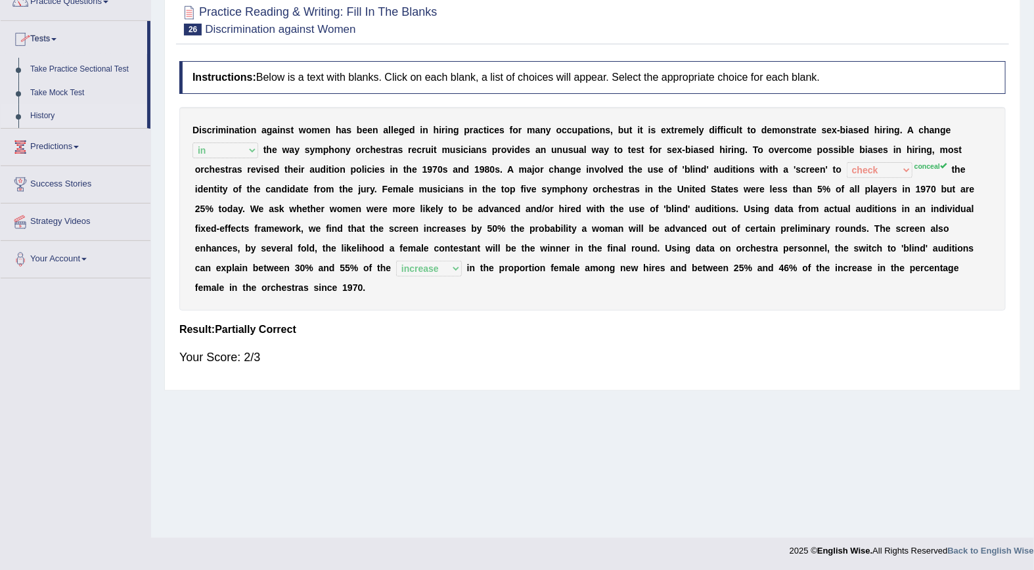
click at [50, 114] on link "History" at bounding box center [85, 116] width 123 height 24
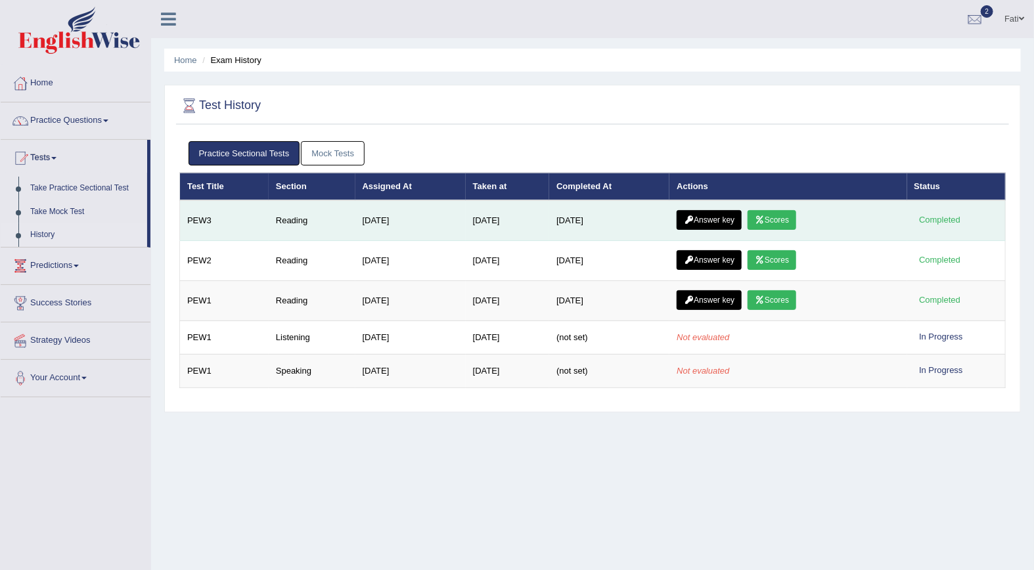
click at [781, 218] on link "Scores" at bounding box center [772, 220] width 49 height 20
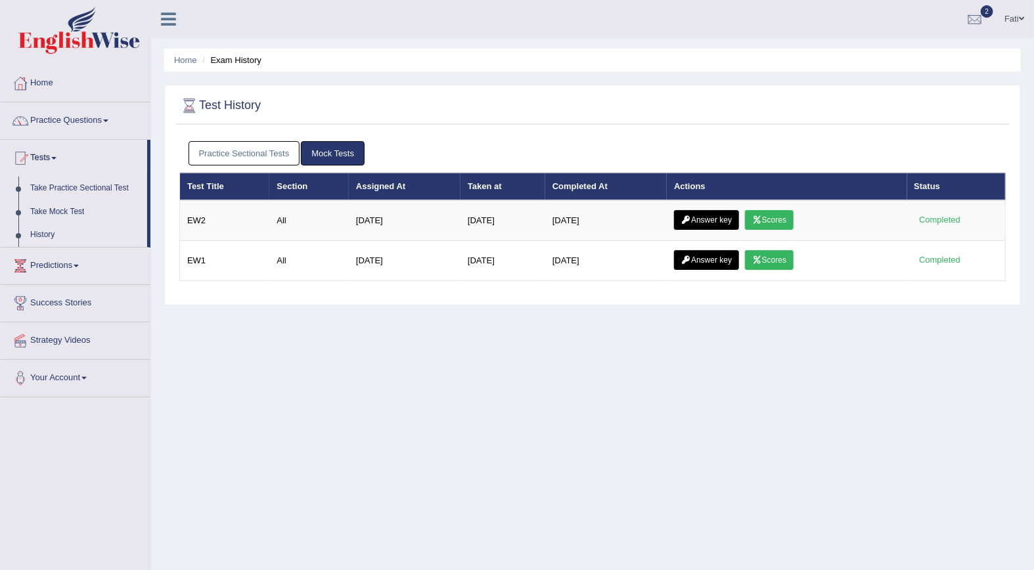
drag, startPoint x: 242, startPoint y: 156, endPoint x: 290, endPoint y: 164, distance: 48.7
click at [244, 156] on link "Practice Sectional Tests" at bounding box center [245, 153] width 112 height 24
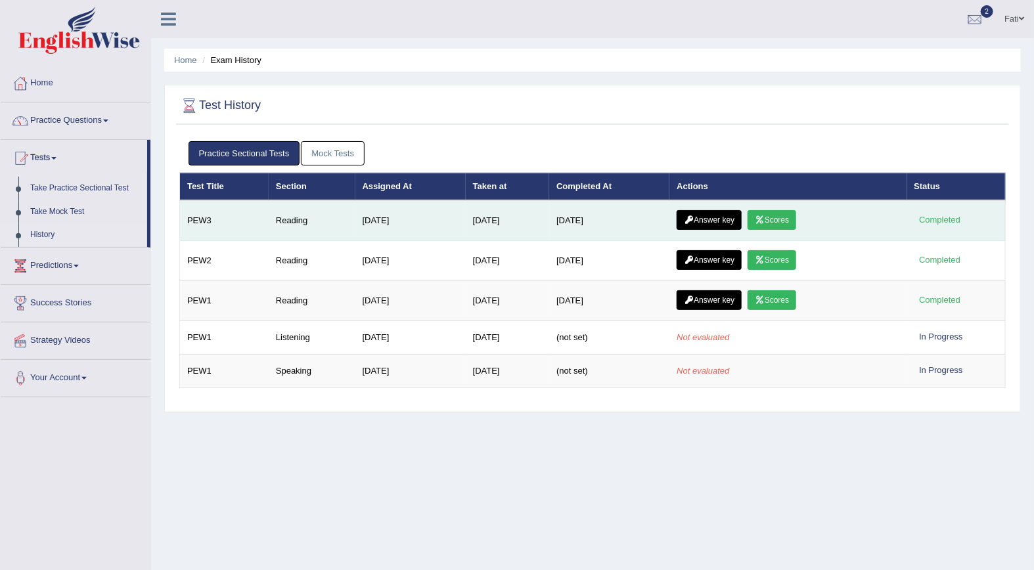
click at [708, 221] on link "Answer key" at bounding box center [709, 220] width 65 height 20
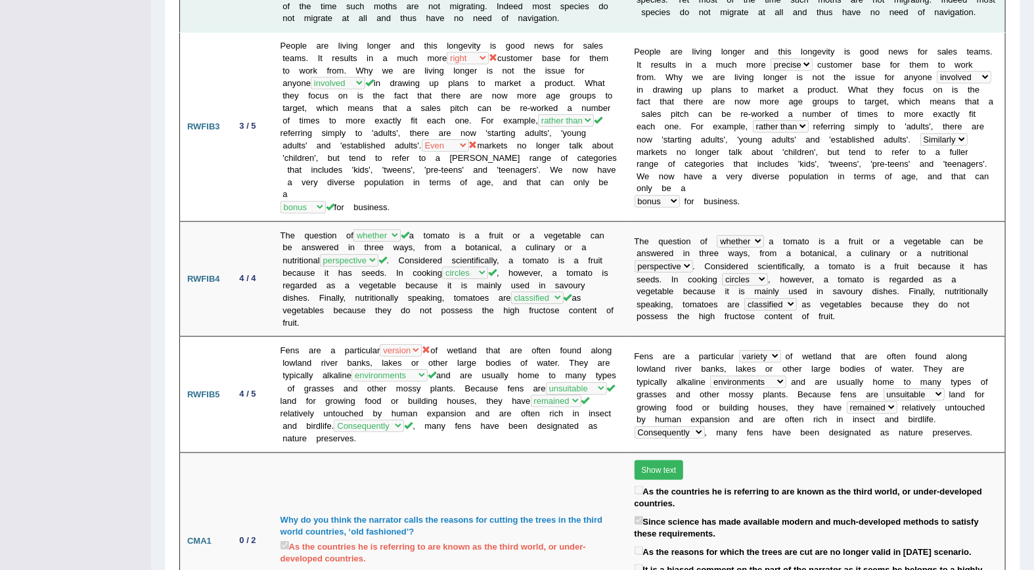
scroll to position [219, 0]
